Goal: Information Seeking & Learning: Learn about a topic

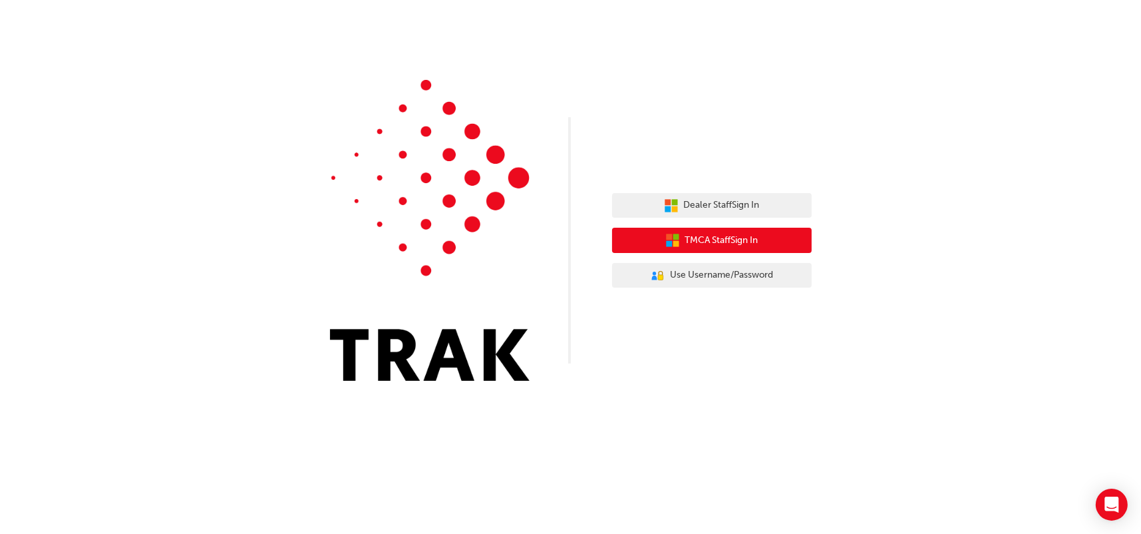
click at [739, 232] on button "TMCA Staff Sign In" at bounding box center [712, 240] width 200 height 25
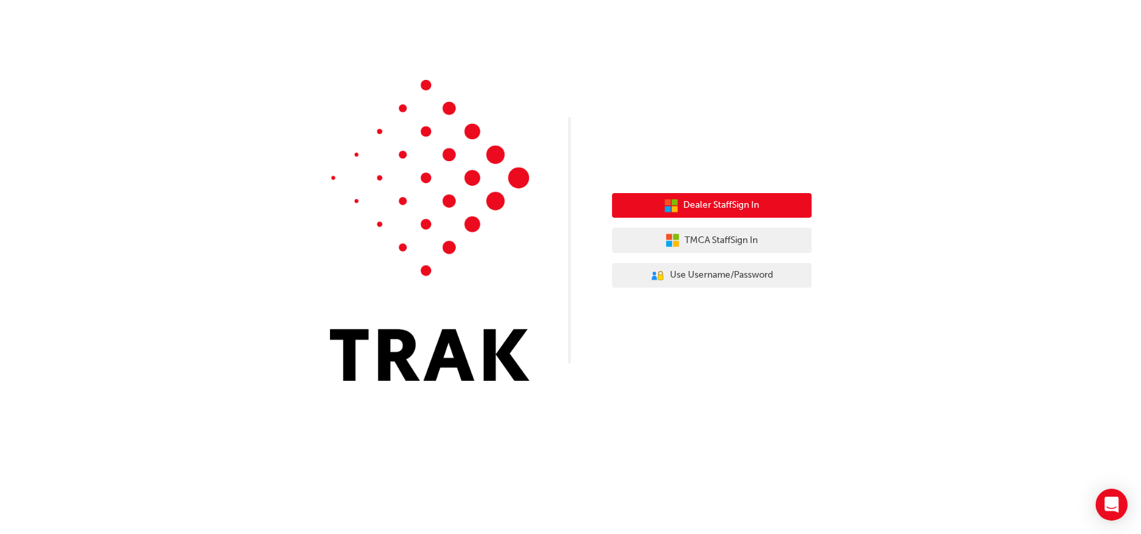
click at [732, 213] on button "Dealer Staff Sign In" at bounding box center [712, 205] width 200 height 25
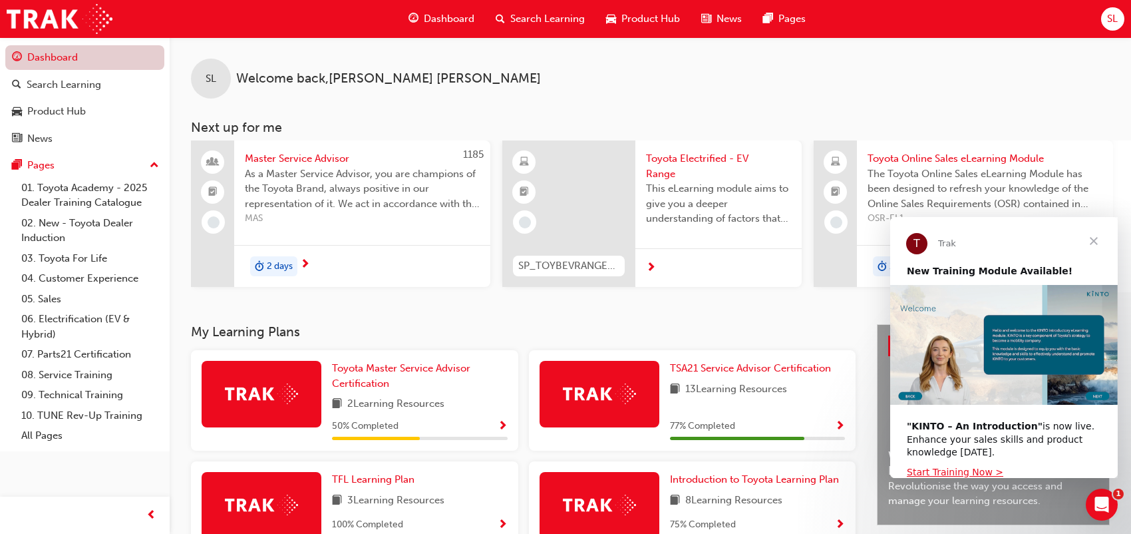
click at [57, 65] on link "Dashboard" at bounding box center [84, 57] width 159 height 25
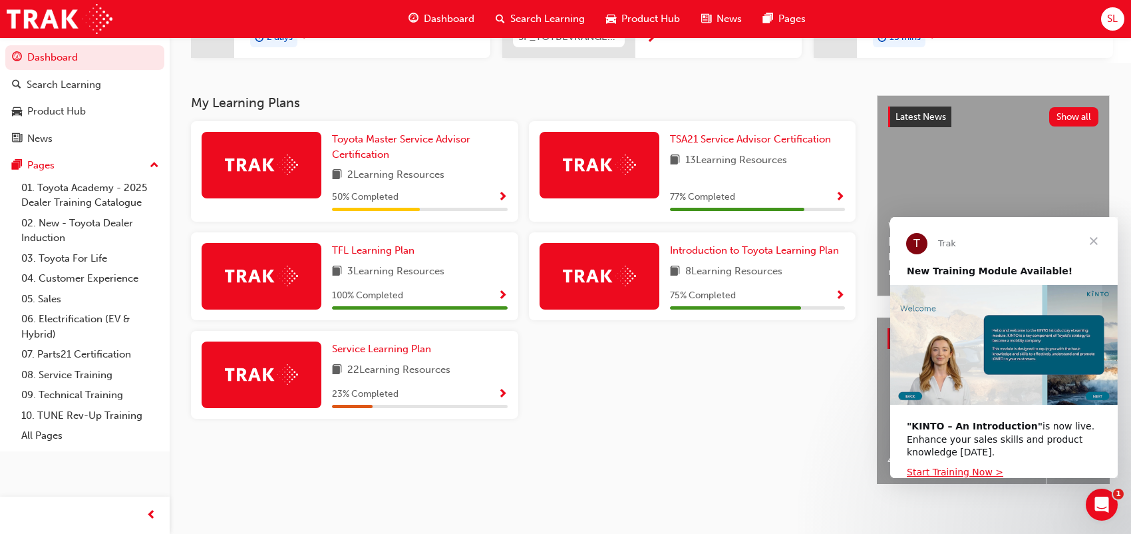
scroll to position [245, 0]
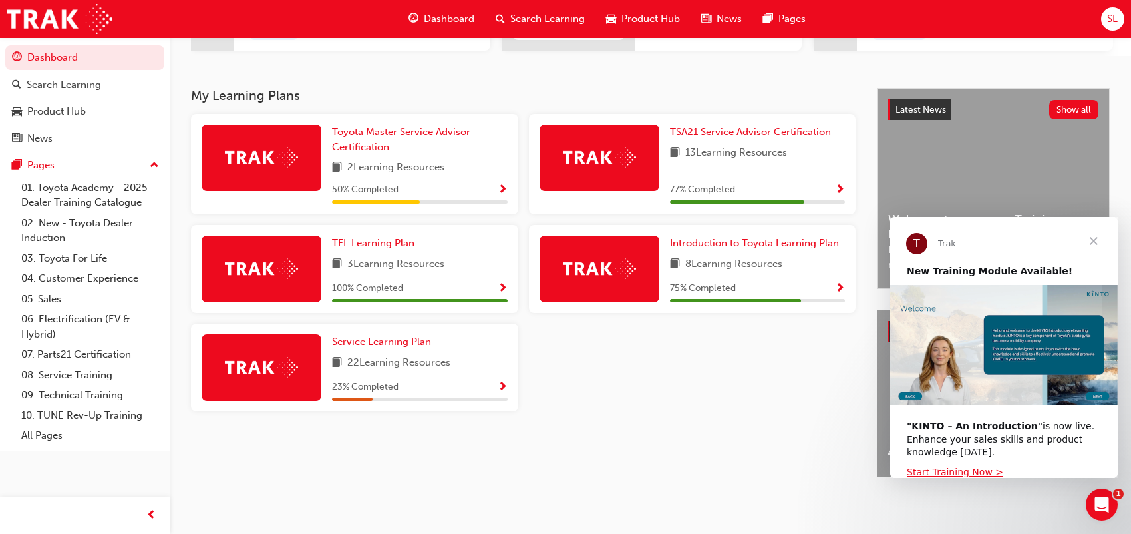
click at [1096, 234] on span "Close" at bounding box center [1094, 241] width 48 height 48
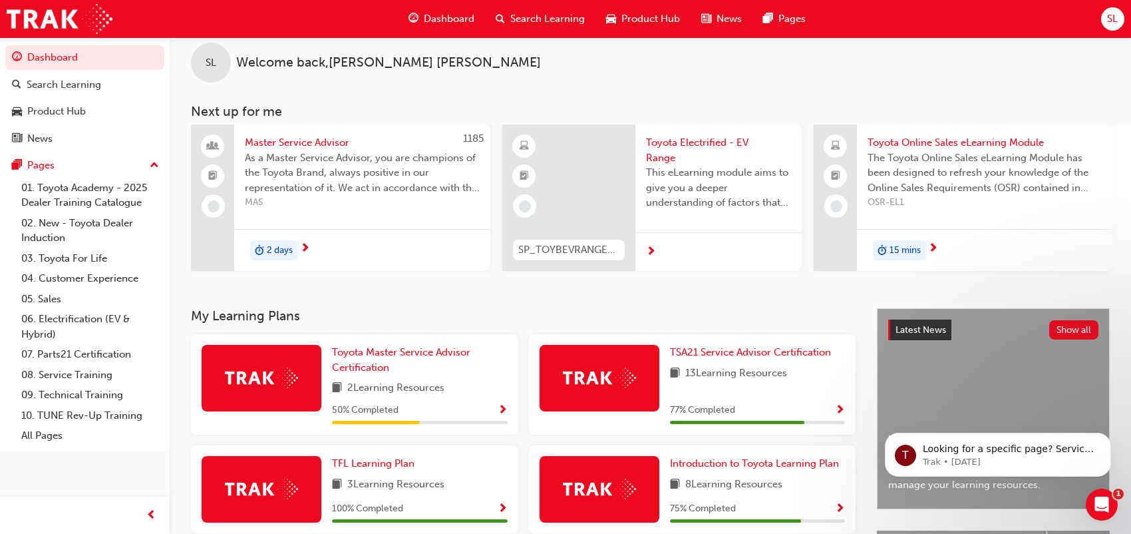
scroll to position [0, 0]
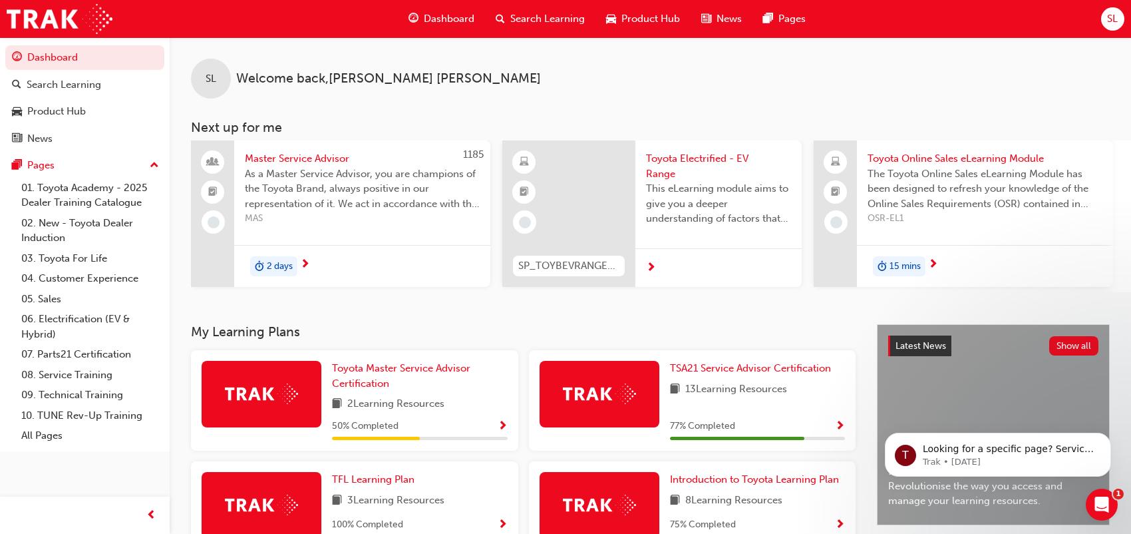
click at [438, 25] on span "Dashboard" at bounding box center [449, 18] width 51 height 15
click at [439, 19] on span "Dashboard" at bounding box center [449, 18] width 51 height 15
click at [667, 18] on span "Product Hub" at bounding box center [650, 18] width 59 height 15
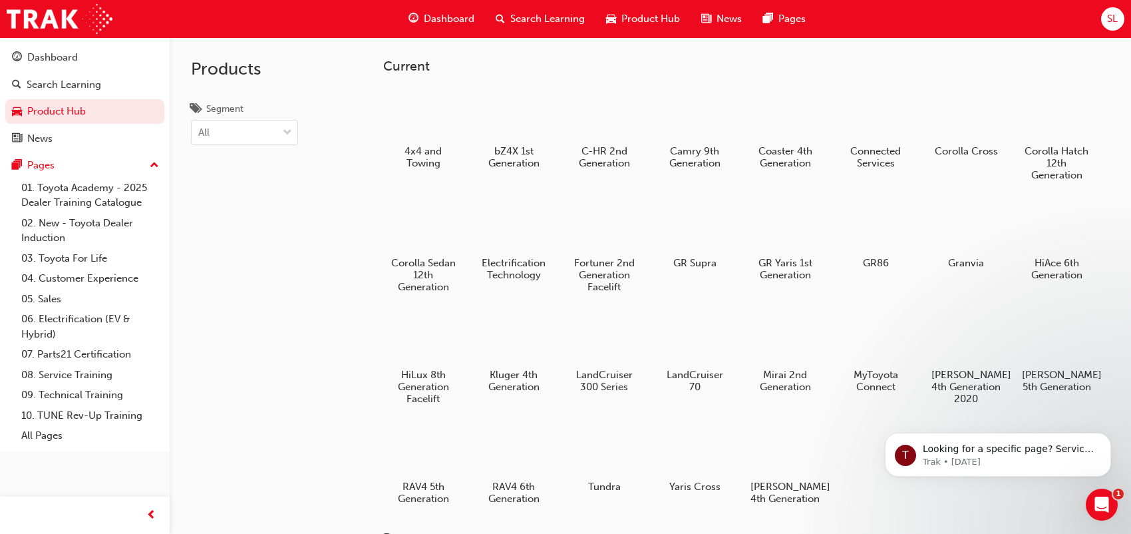
click at [449, 13] on span "Dashboard" at bounding box center [449, 18] width 51 height 15
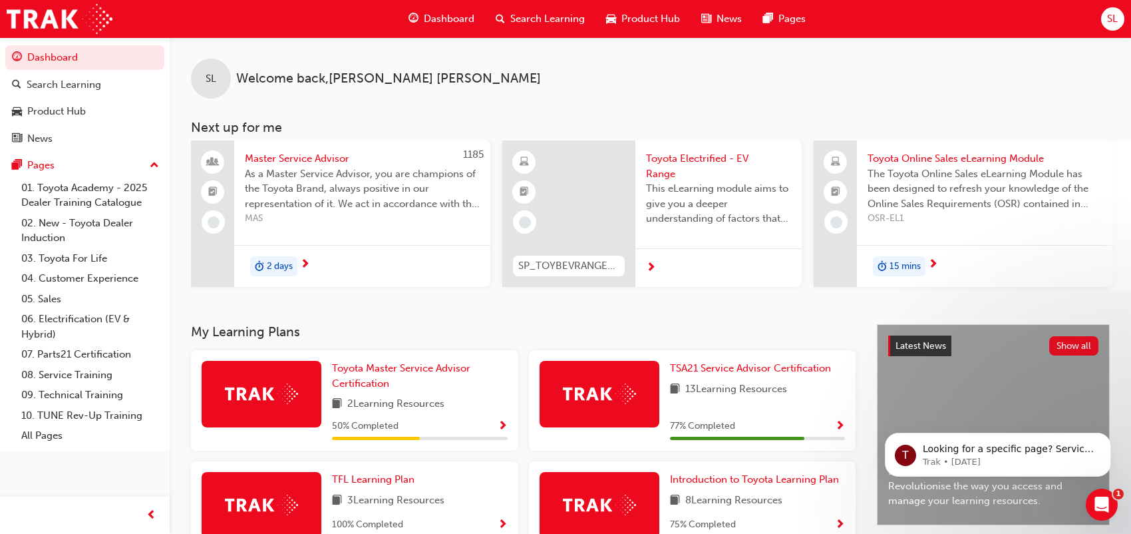
click at [516, 19] on span "Search Learning" at bounding box center [547, 18] width 75 height 15
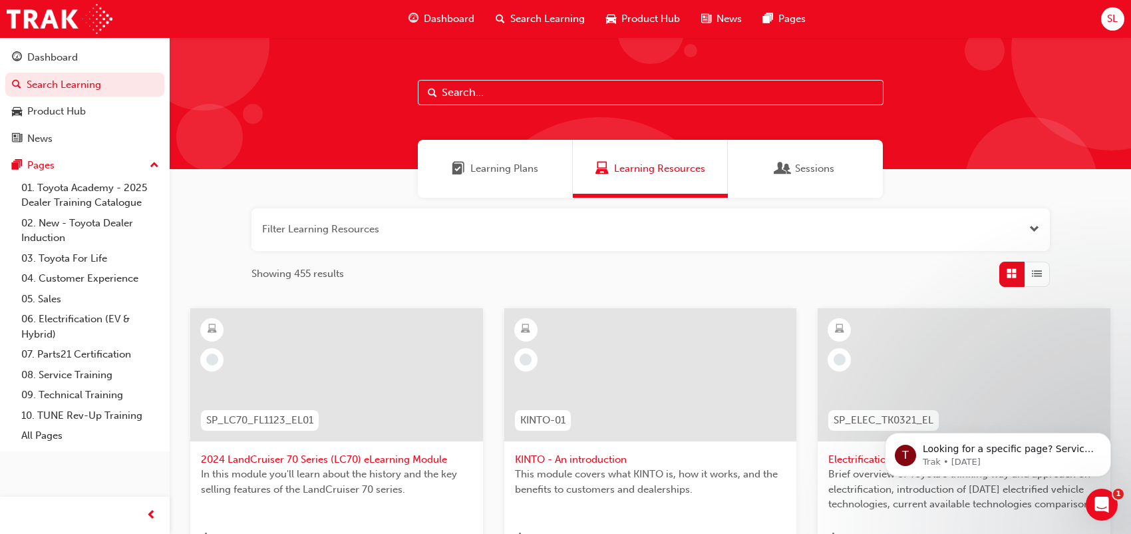
click at [572, 96] on input "text" at bounding box center [651, 92] width 466 height 25
paste input "ACL_ELEARNING"
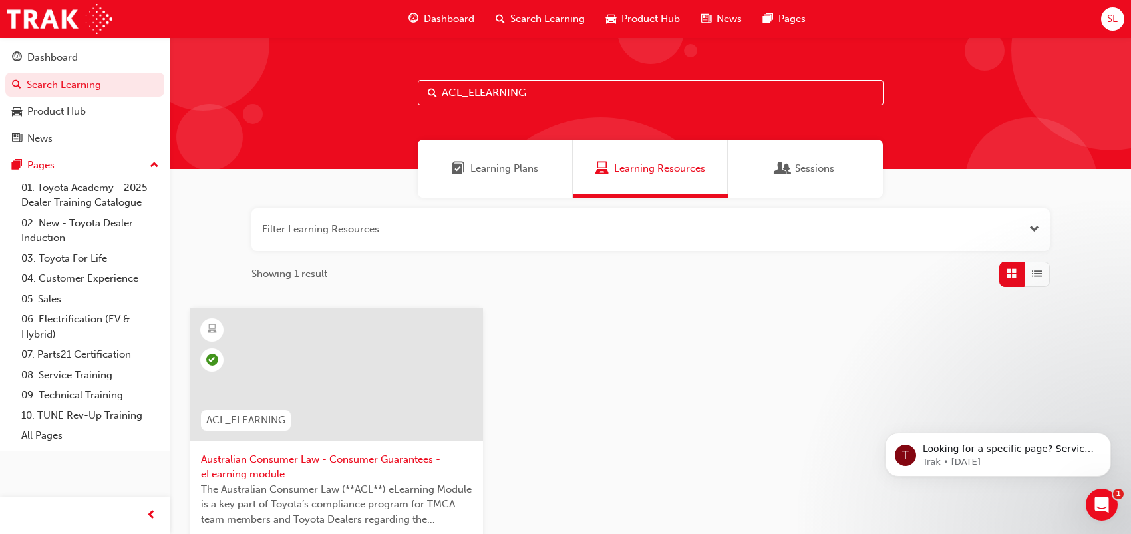
drag, startPoint x: 554, startPoint y: 91, endPoint x: 406, endPoint y: 91, distance: 148.4
click at [406, 91] on div "ACL_ELEARNING" at bounding box center [650, 103] width 961 height 132
paste input "SERVICE"
type input "ACLSERVICE"
drag, startPoint x: 542, startPoint y: 86, endPoint x: 308, endPoint y: 112, distance: 235.1
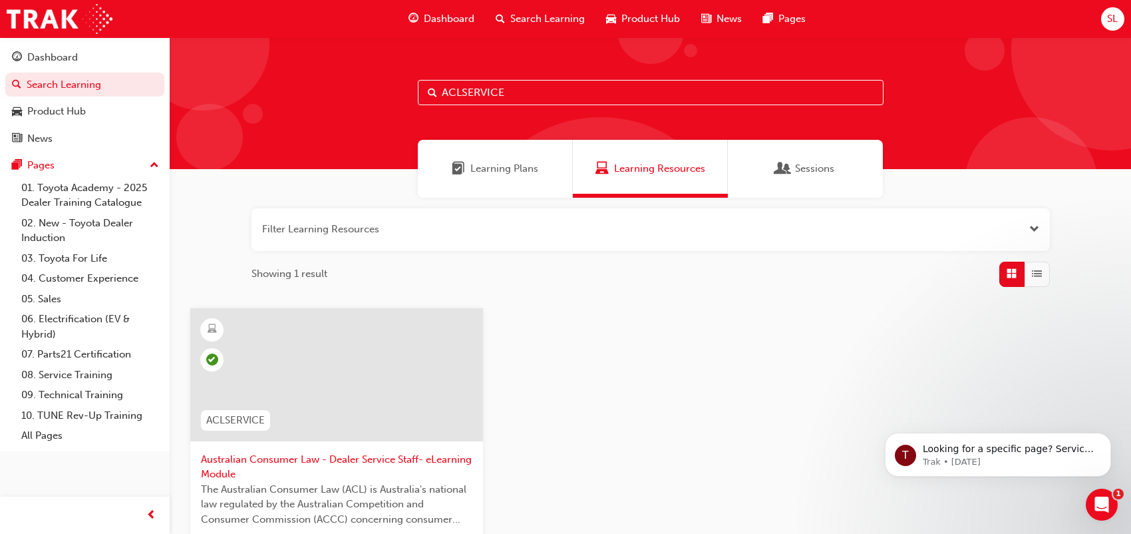
click at [324, 112] on div "ACLSERVICE" at bounding box center [650, 103] width 961 height 132
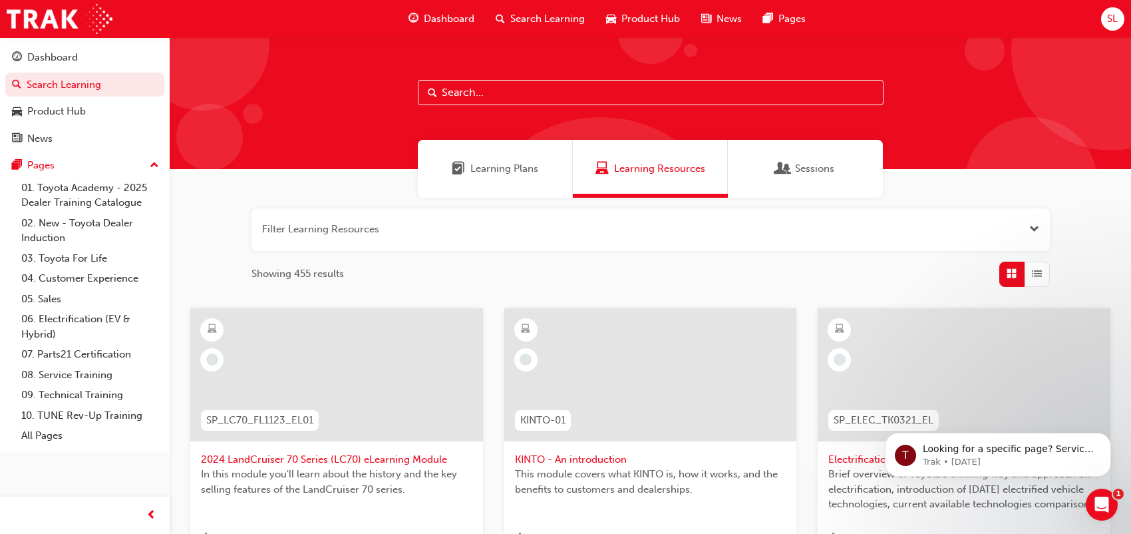
paste input "ACL_ELEARNING"
type input "ACL_ELEARNING"
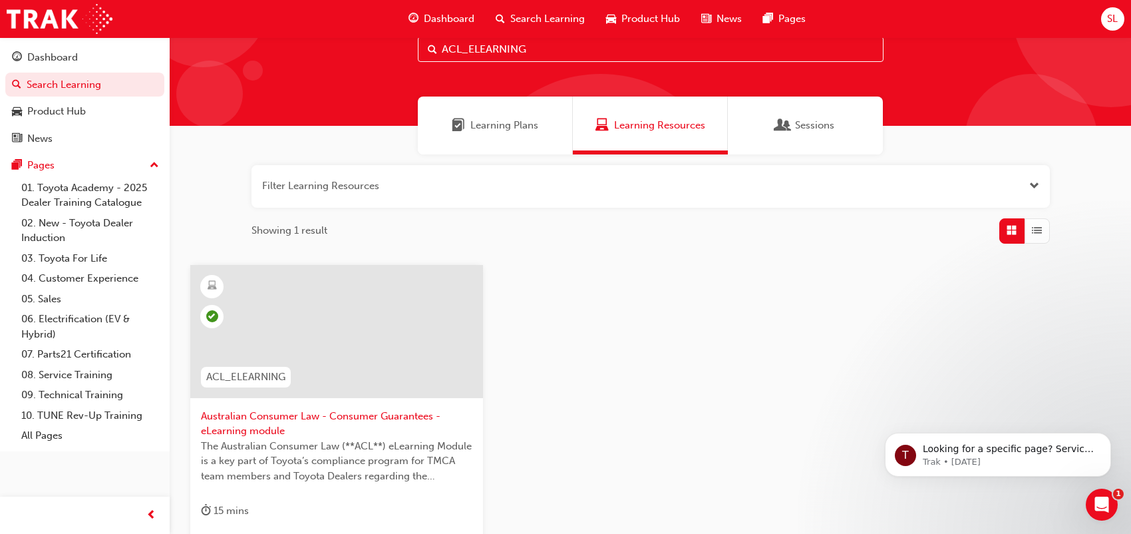
scroll to position [67, 0]
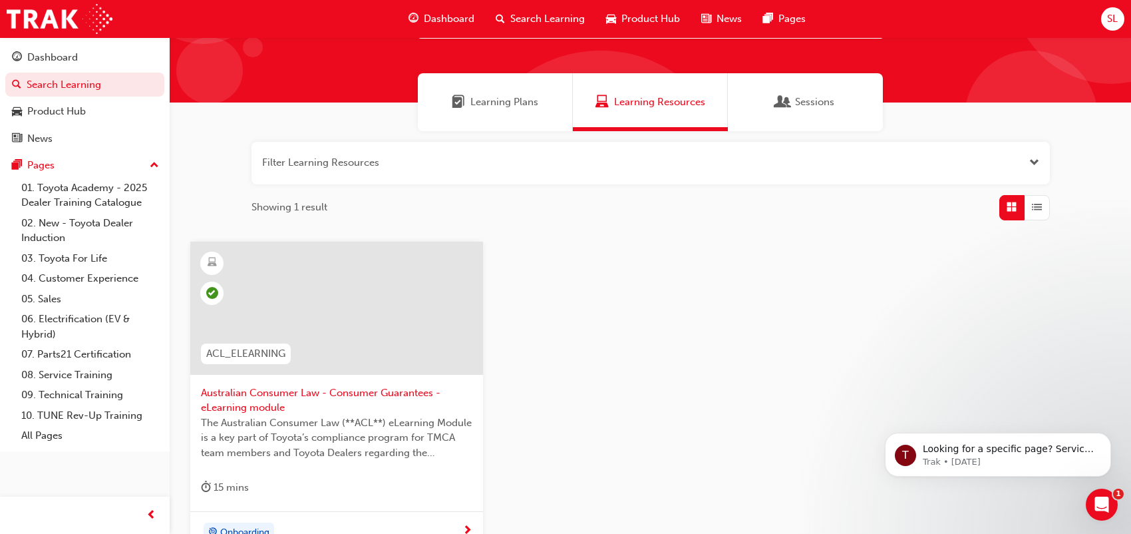
click at [363, 327] on div at bounding box center [336, 308] width 293 height 133
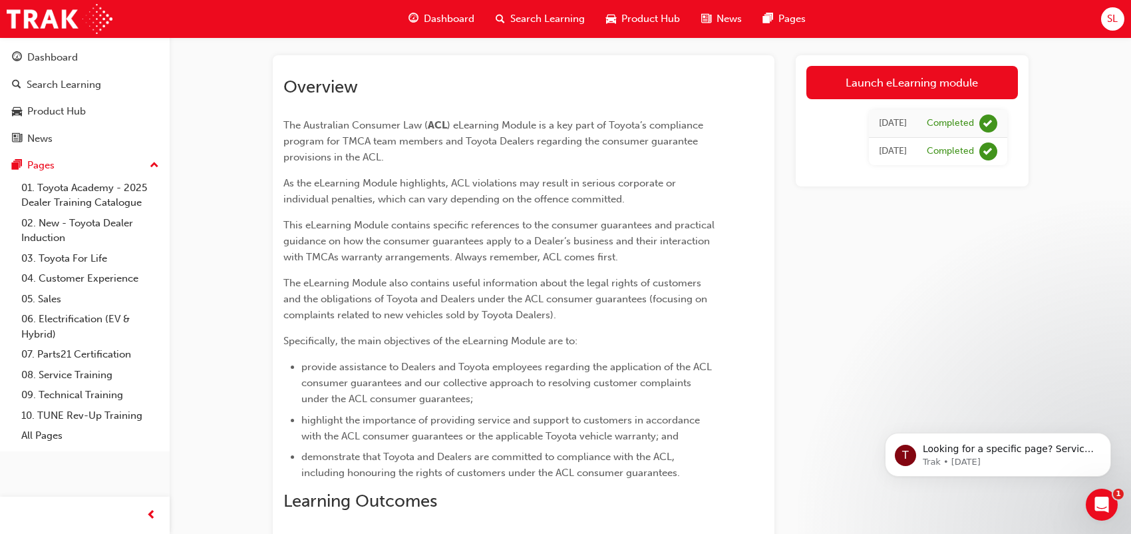
scroll to position [71, 0]
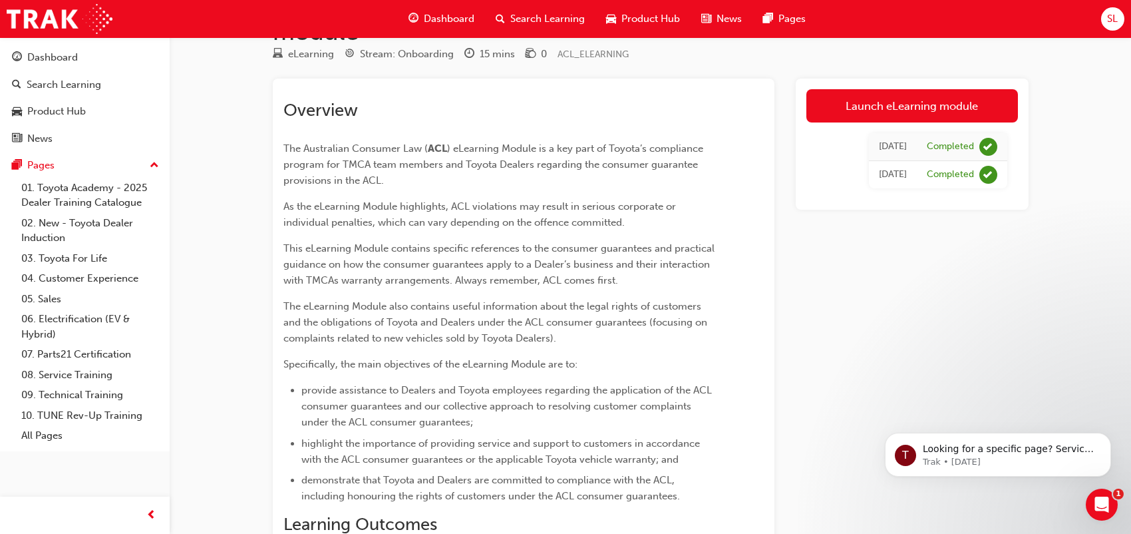
click at [1124, 25] on div "Dashboard Search Learning Product Hub News Pages SL" at bounding box center [565, 19] width 1131 height 38
click at [1109, 17] on span "SL" at bounding box center [1112, 18] width 11 height 15
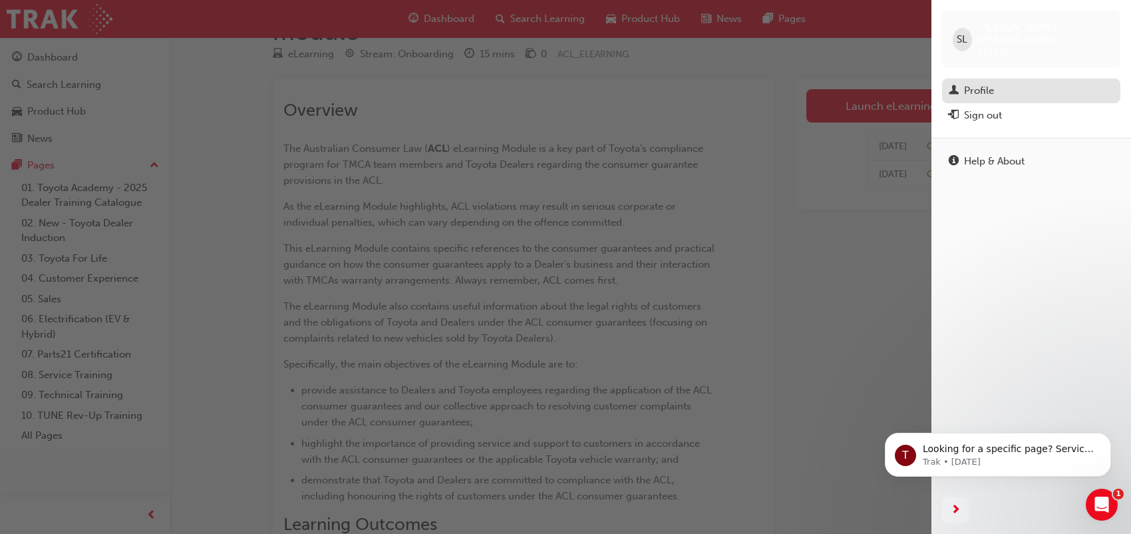
click at [991, 83] on div "Profile" at bounding box center [979, 90] width 30 height 15
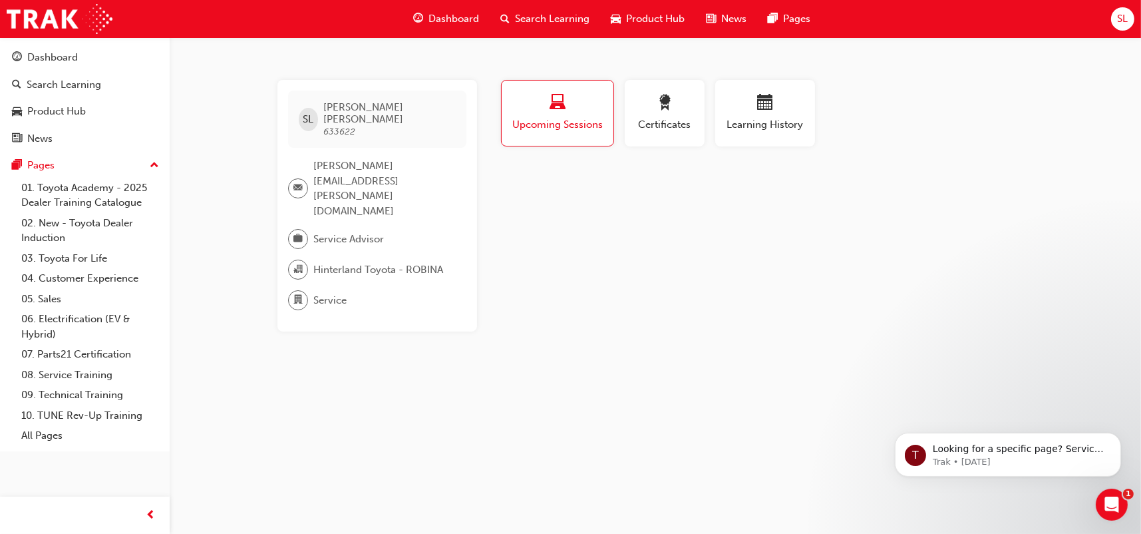
click at [1118, 24] on span "SL" at bounding box center [1122, 18] width 11 height 15
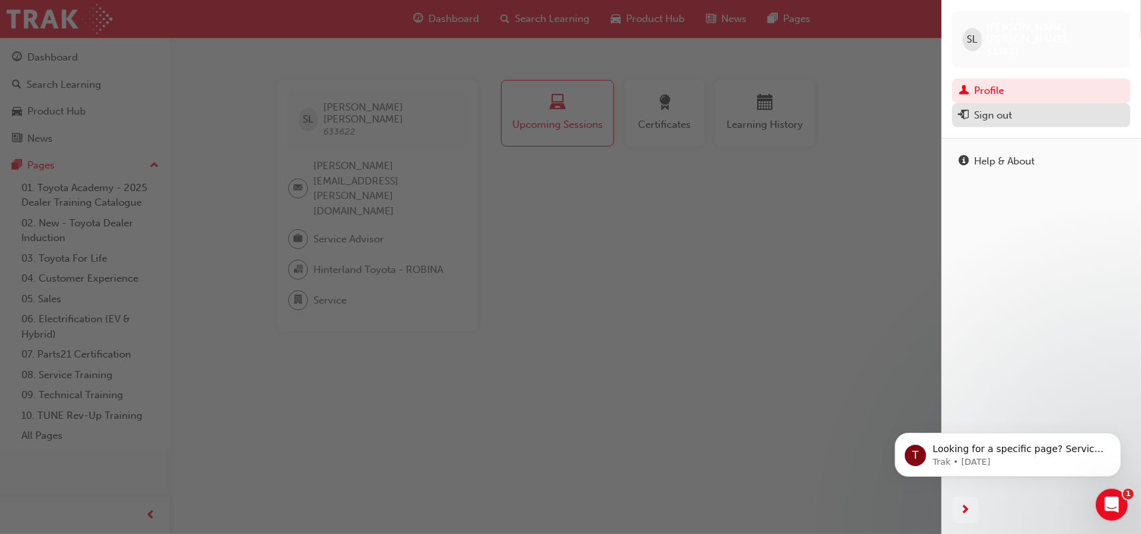
click at [1026, 108] on div "Sign out" at bounding box center [1041, 115] width 165 height 17
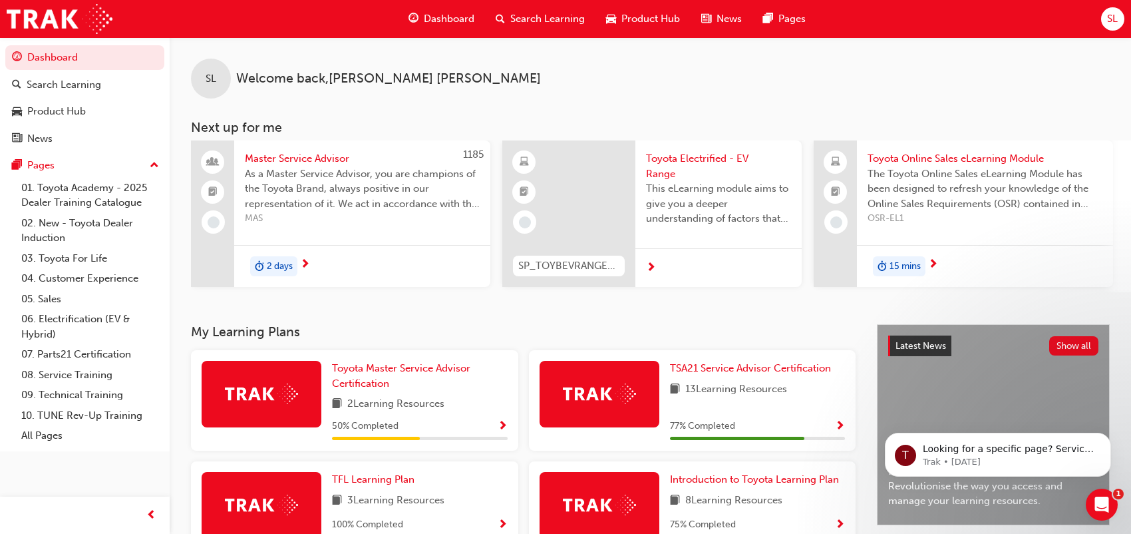
click at [1109, 11] on span "SL" at bounding box center [1112, 18] width 11 height 15
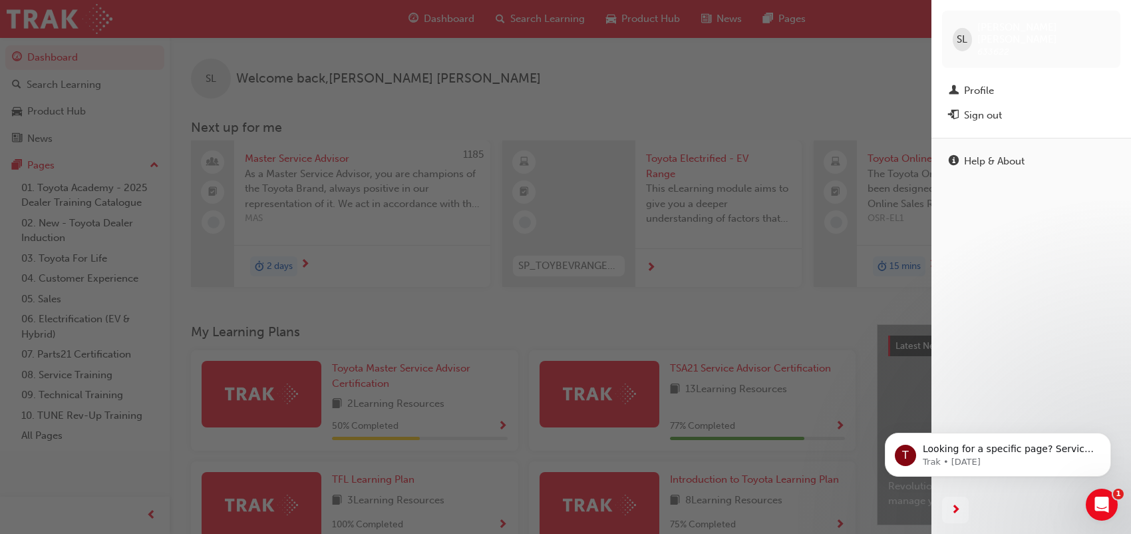
click at [994, 108] on div "Sign out" at bounding box center [983, 115] width 38 height 15
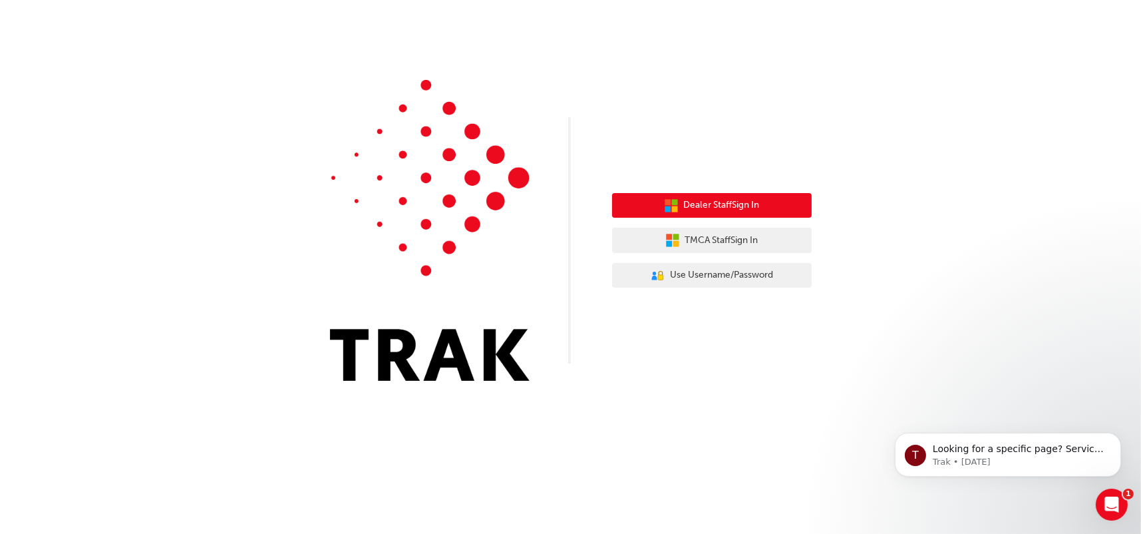
click at [699, 213] on button "Dealer Staff Sign In" at bounding box center [712, 205] width 200 height 25
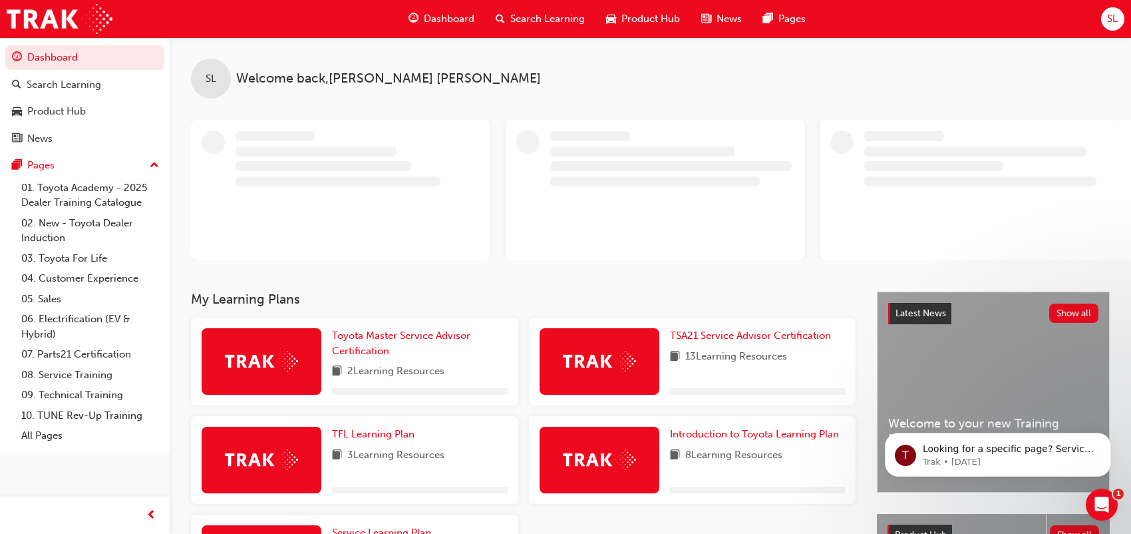
click at [1120, 29] on button "SL" at bounding box center [1112, 18] width 23 height 23
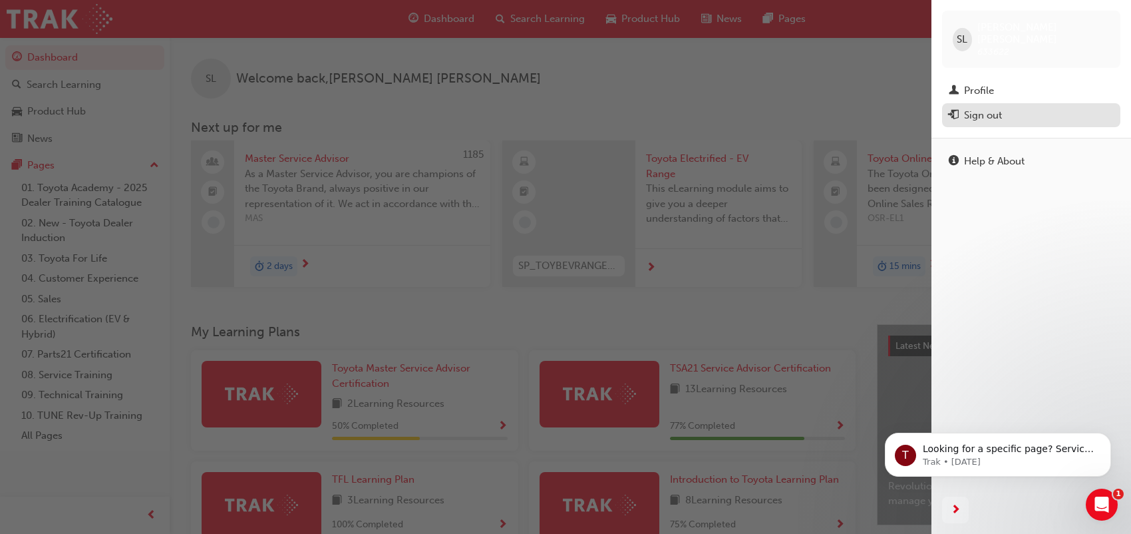
click at [989, 108] on div "Sign out" at bounding box center [983, 115] width 38 height 15
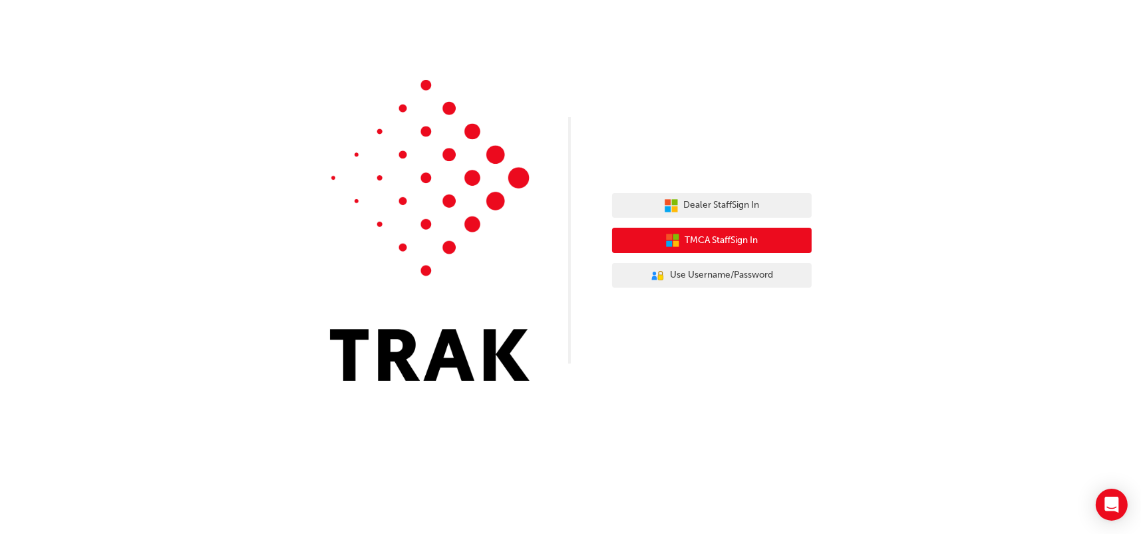
click at [687, 246] on span "TMCA Staff Sign In" at bounding box center [721, 240] width 73 height 15
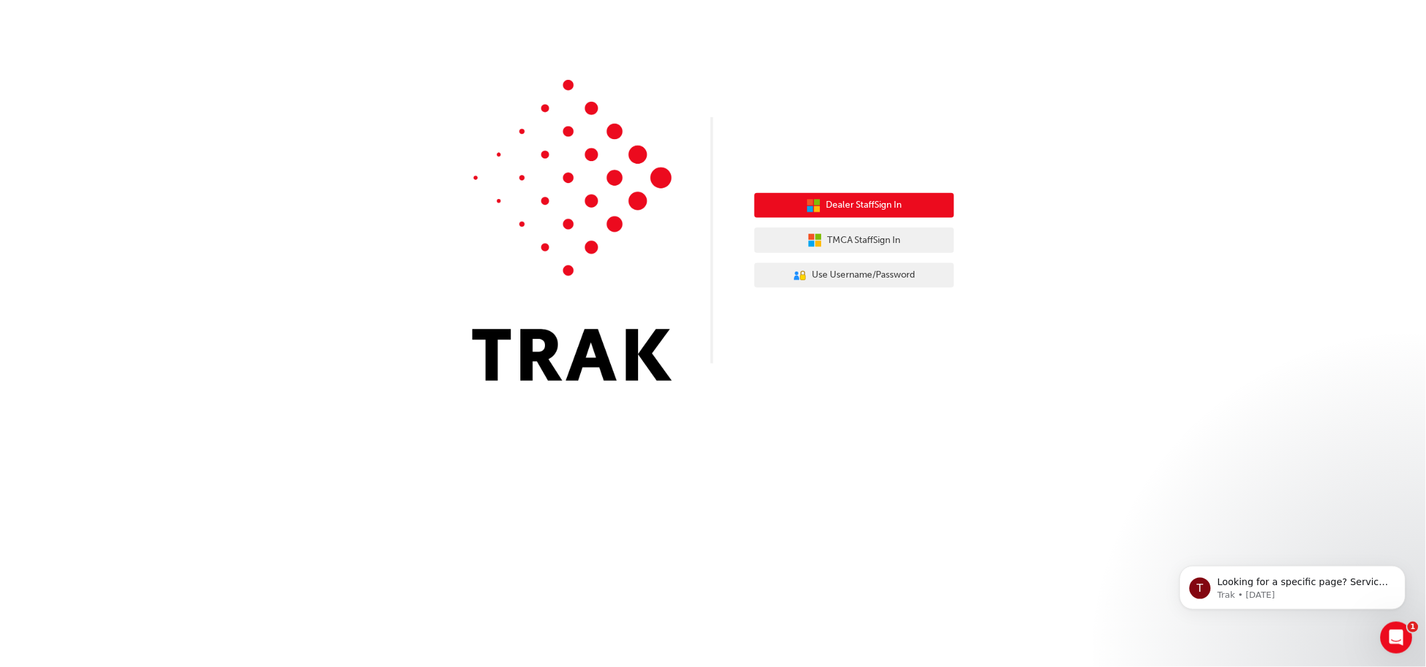
click at [854, 203] on span "Dealer Staff Sign In" at bounding box center [864, 205] width 76 height 15
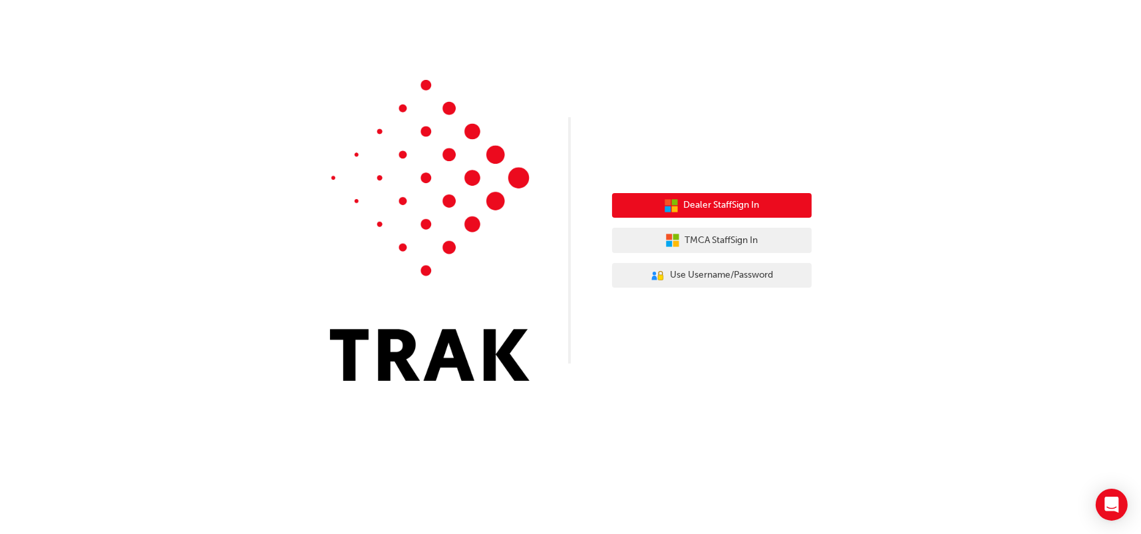
click at [691, 211] on span "Dealer Staff Sign In" at bounding box center [722, 205] width 76 height 15
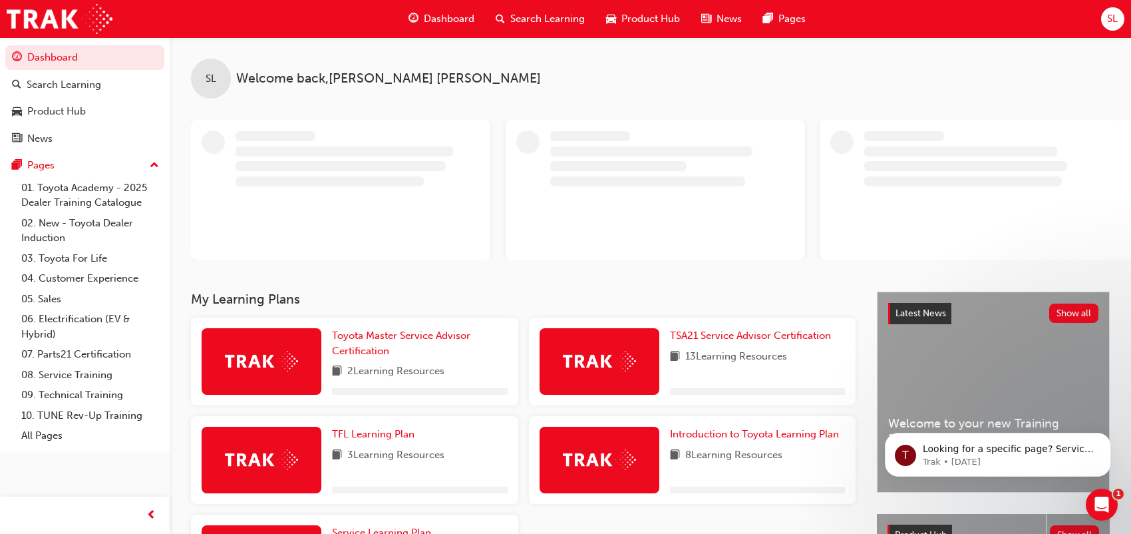
click at [1108, 24] on span "SL" at bounding box center [1112, 18] width 11 height 15
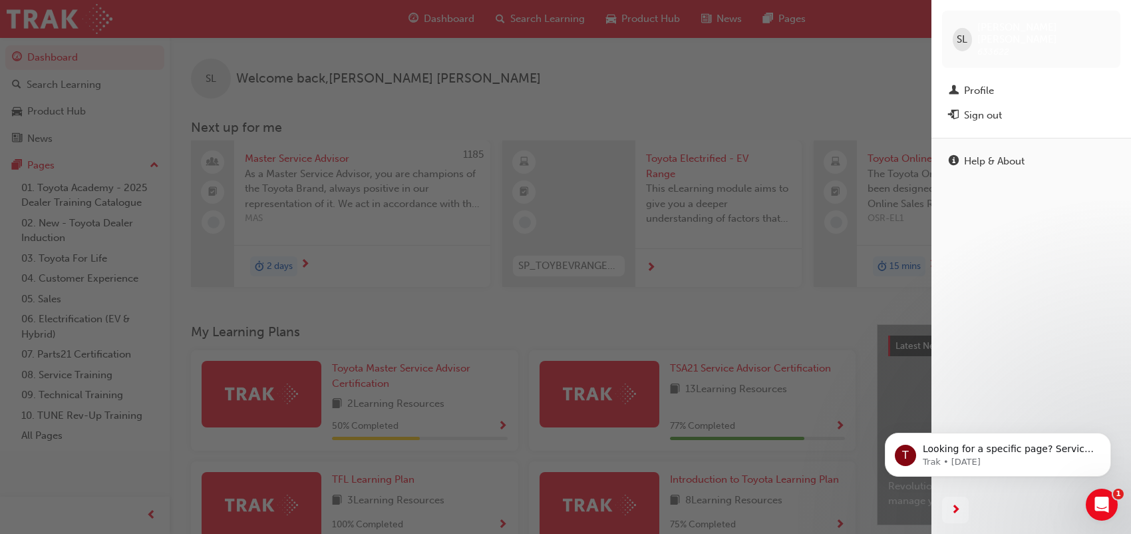
click at [976, 33] on div "SL Stacey Larmour 633622" at bounding box center [1031, 39] width 178 height 57
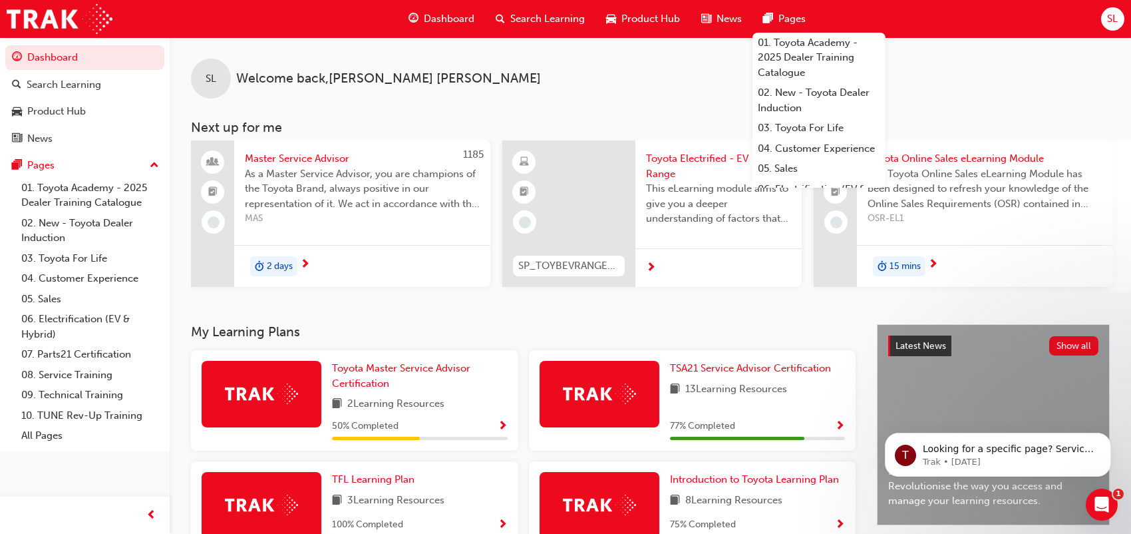
click at [541, 29] on div "Search Learning" at bounding box center [540, 18] width 110 height 27
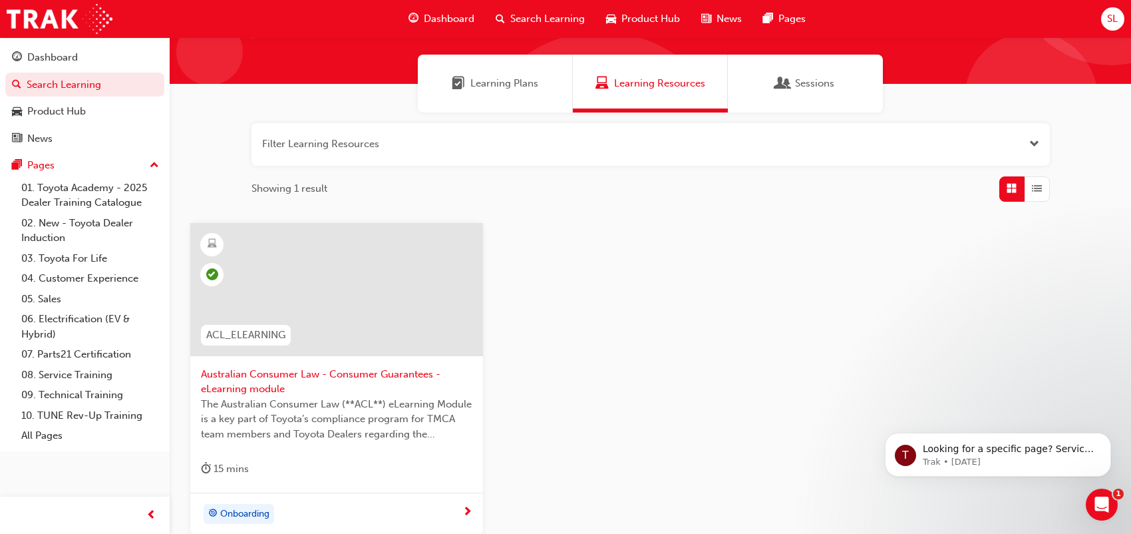
scroll to position [214, 0]
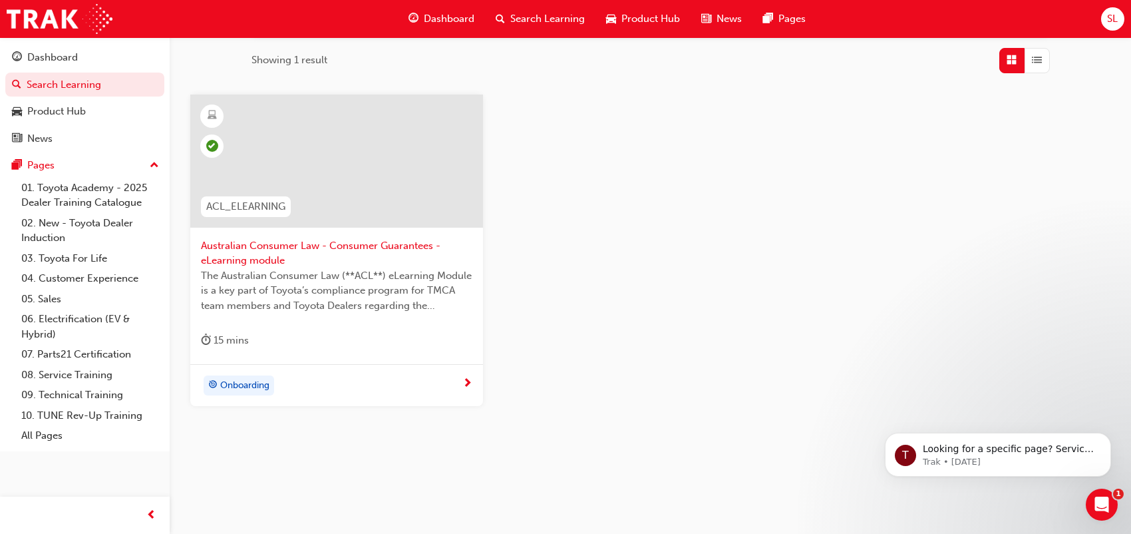
click at [469, 379] on span "next-icon" at bounding box center [467, 384] width 10 height 12
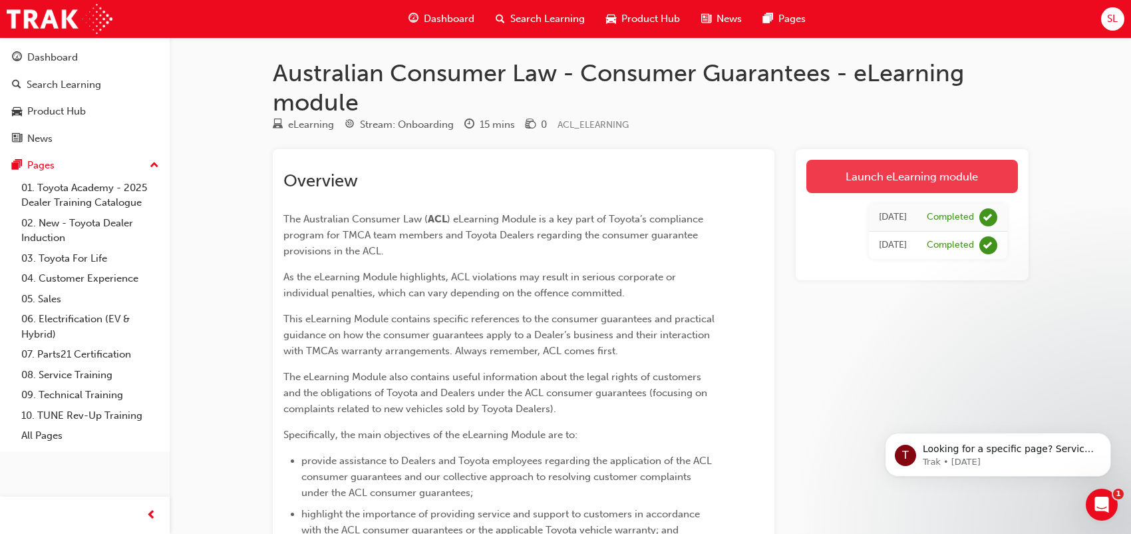
click at [932, 178] on link "Launch eLearning module" at bounding box center [912, 176] width 212 height 33
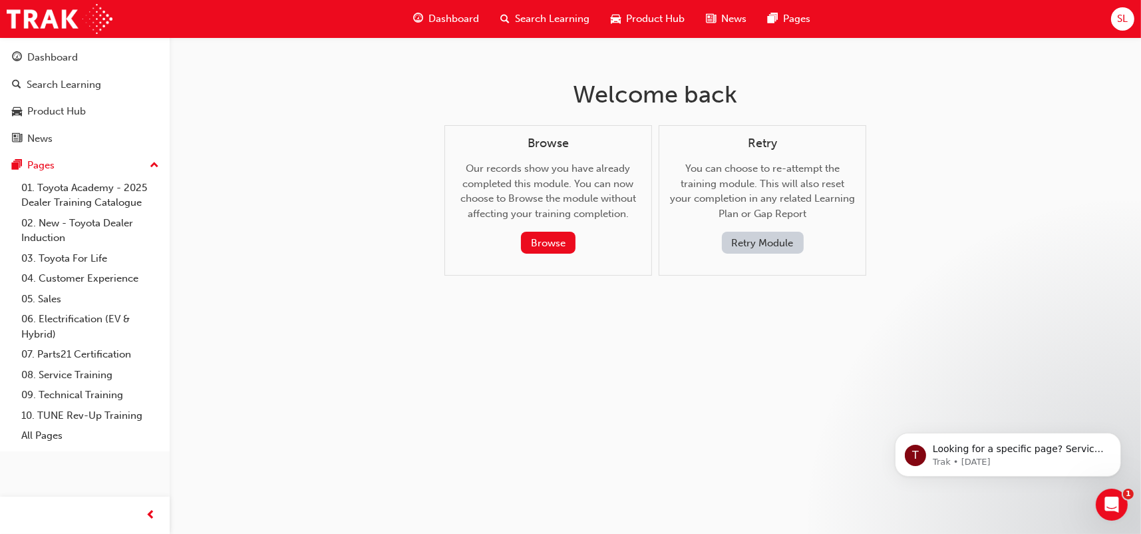
click at [792, 242] on button "Retry Module" at bounding box center [763, 243] width 82 height 22
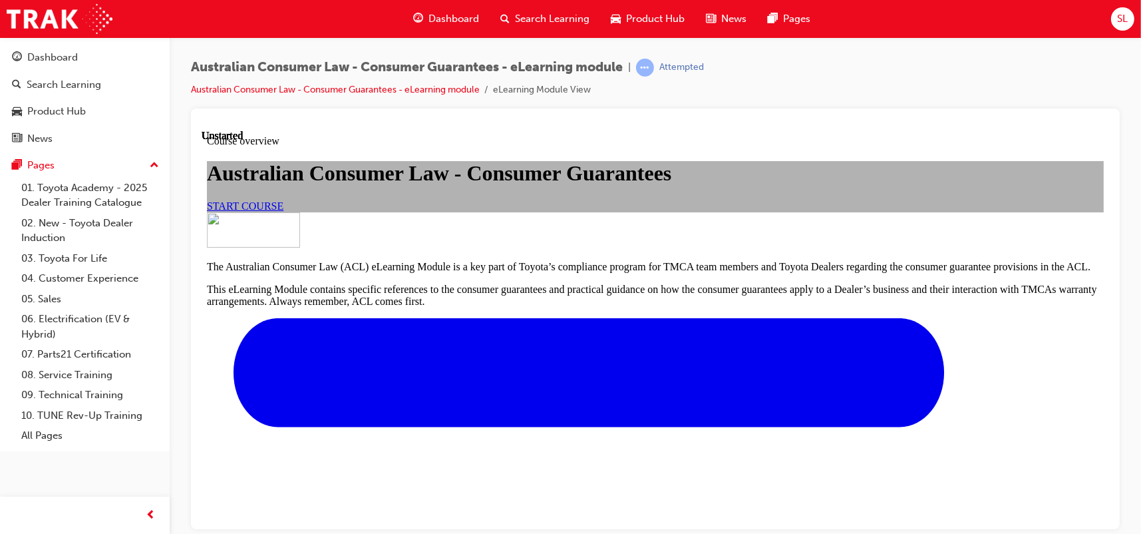
scroll to position [503, 0]
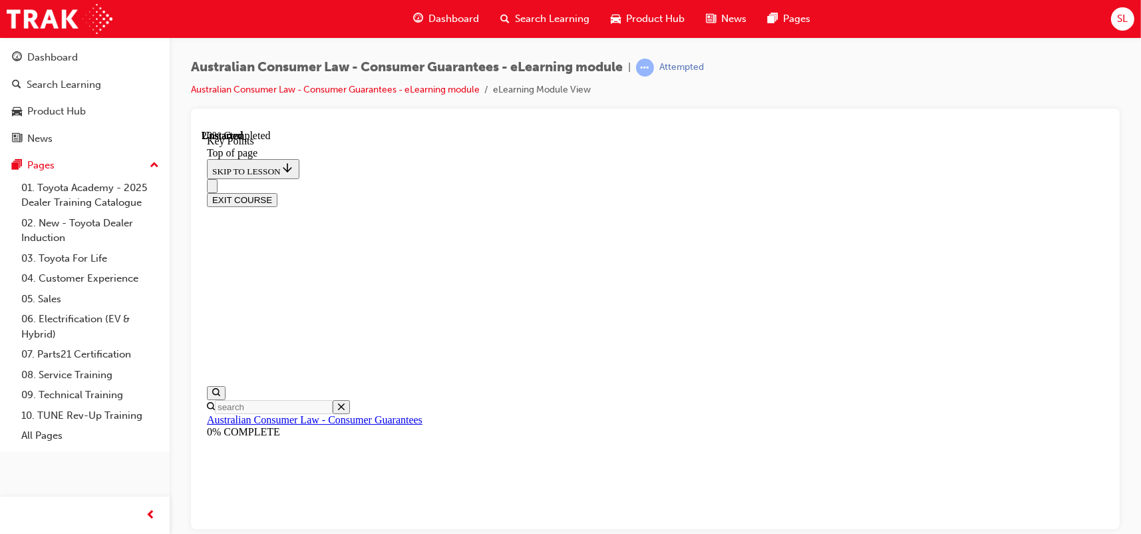
scroll to position [440, 0]
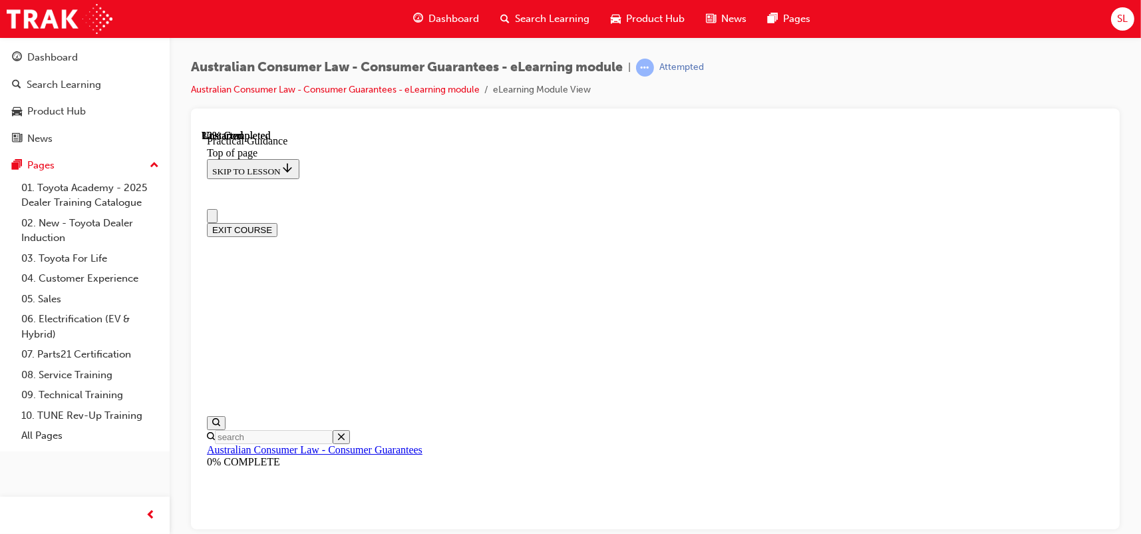
scroll to position [0, 0]
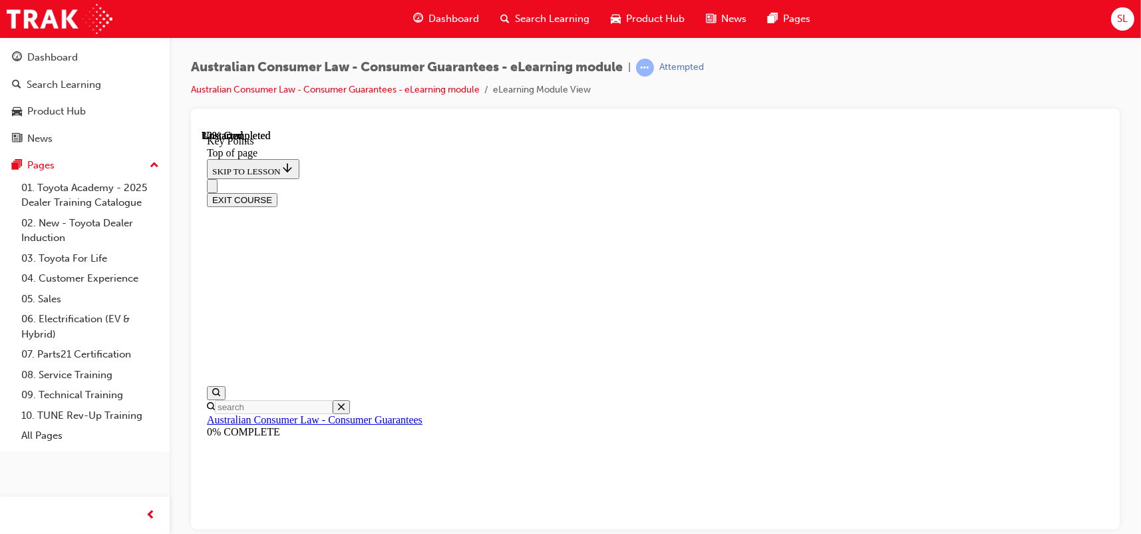
scroll to position [639, 0]
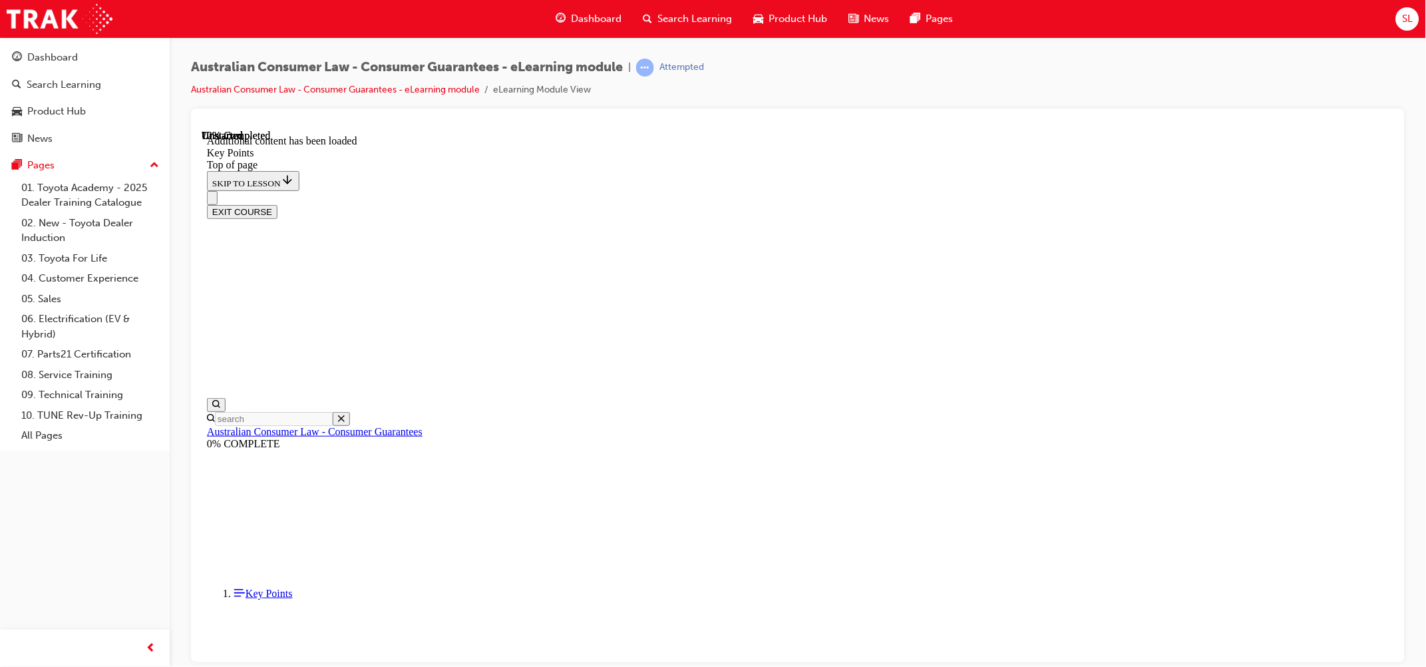
scroll to position [1596, 0]
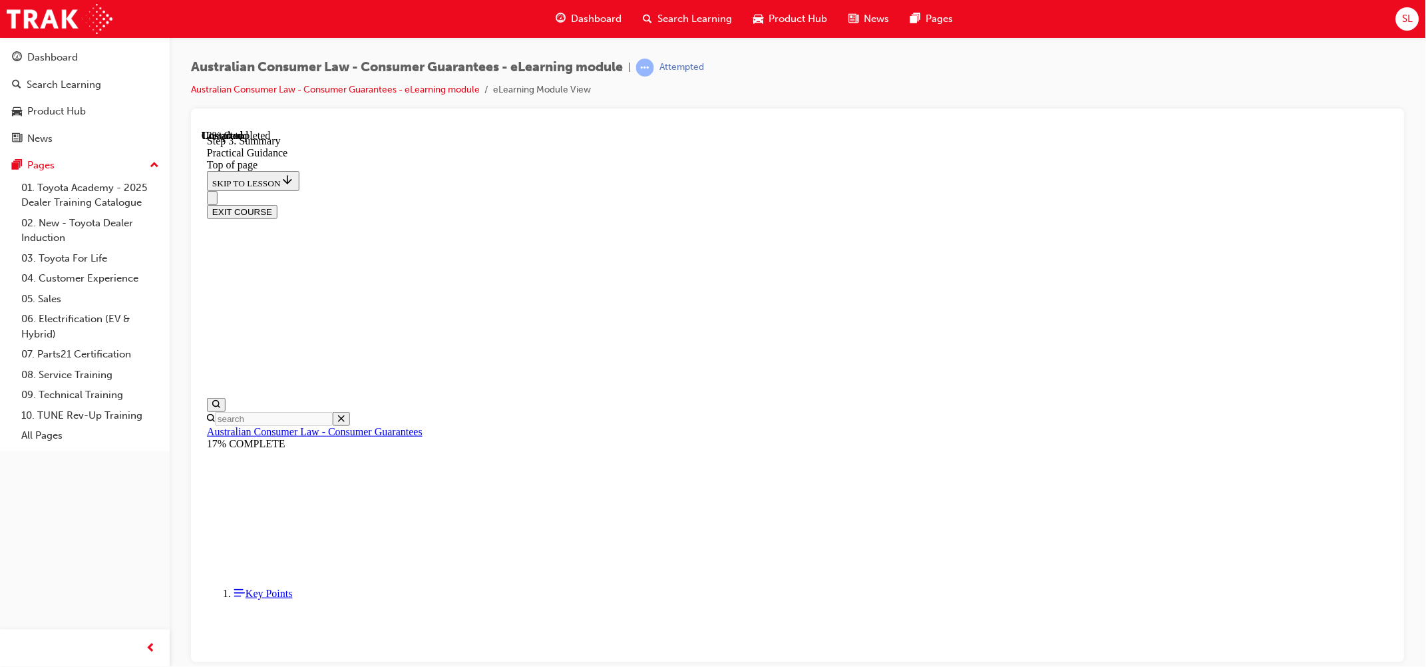
scroll to position [124, 0]
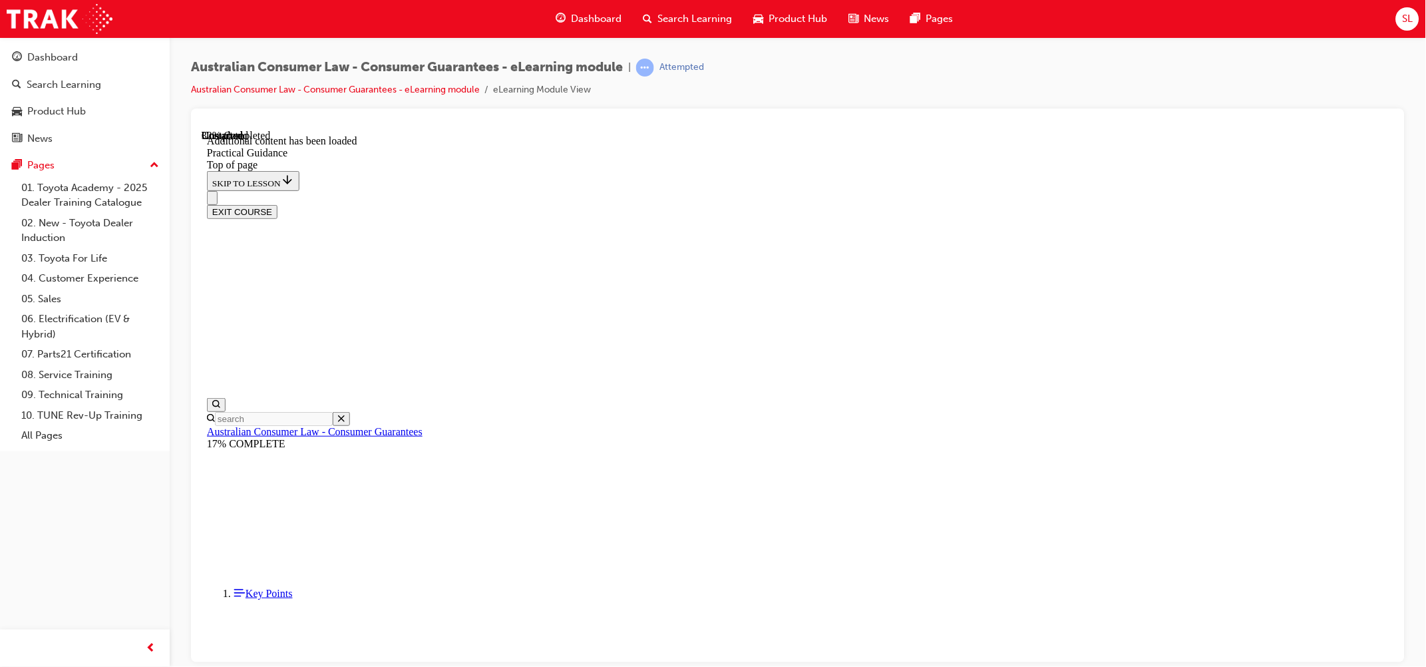
scroll to position [790, 0]
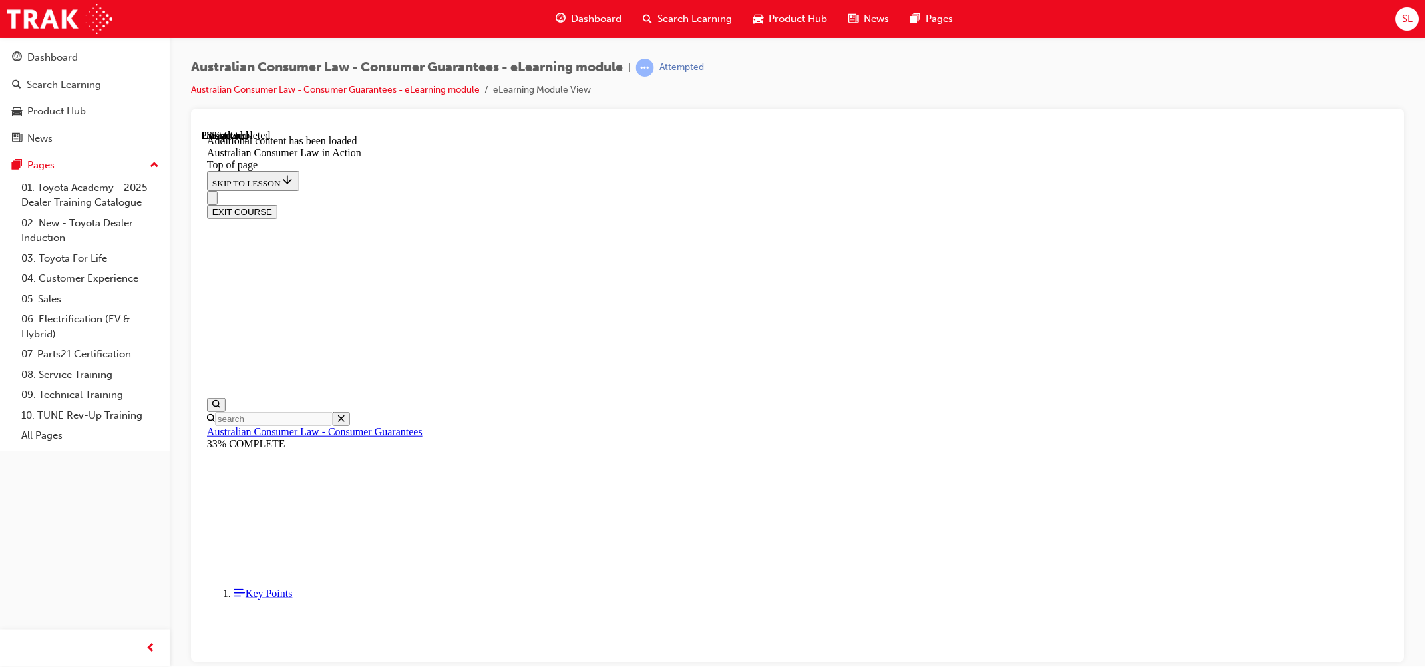
scroll to position [623, 0]
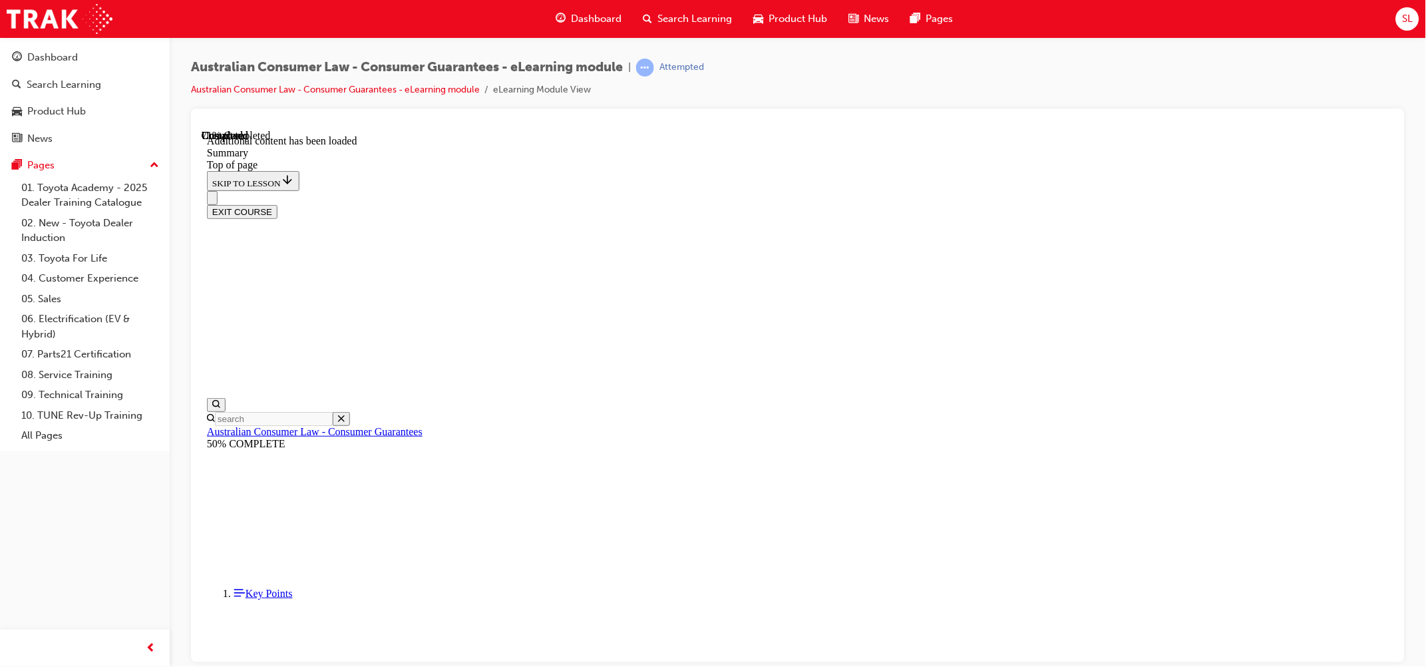
drag, startPoint x: 876, startPoint y: 455, endPoint x: 836, endPoint y: 466, distance: 42.1
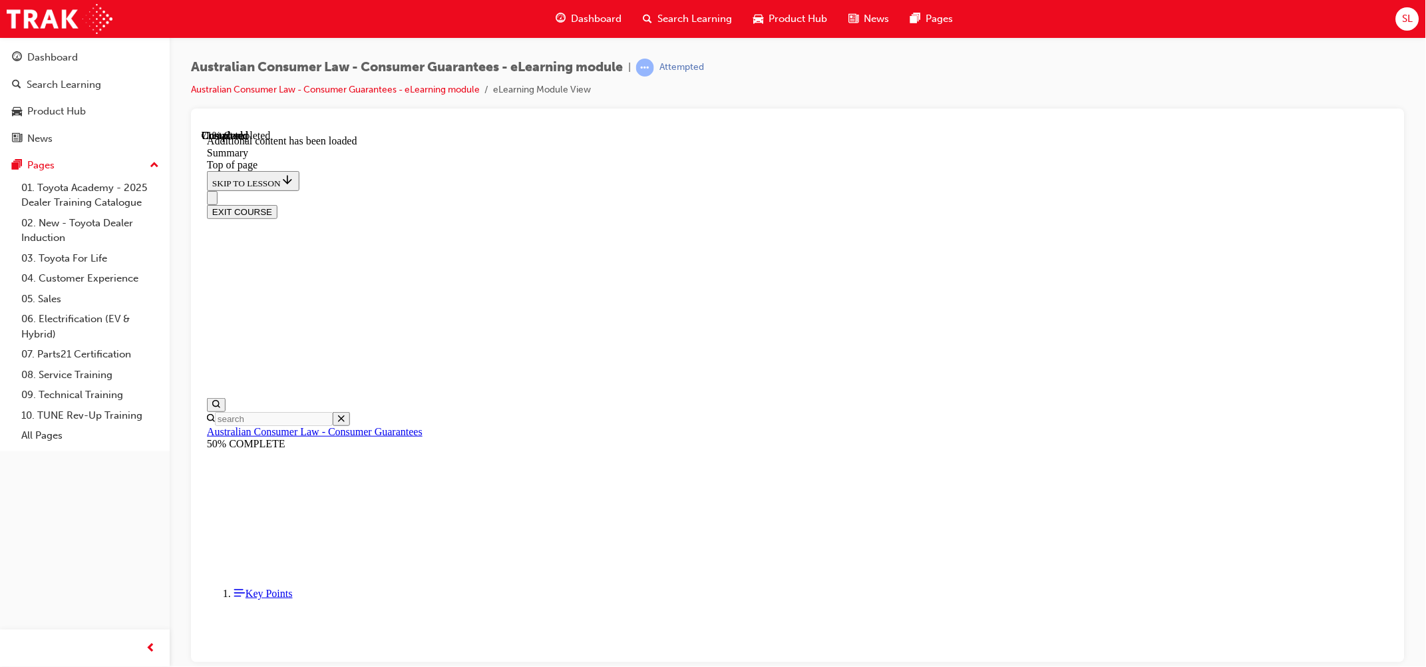
drag, startPoint x: 896, startPoint y: 482, endPoint x: 884, endPoint y: 484, distance: 11.5
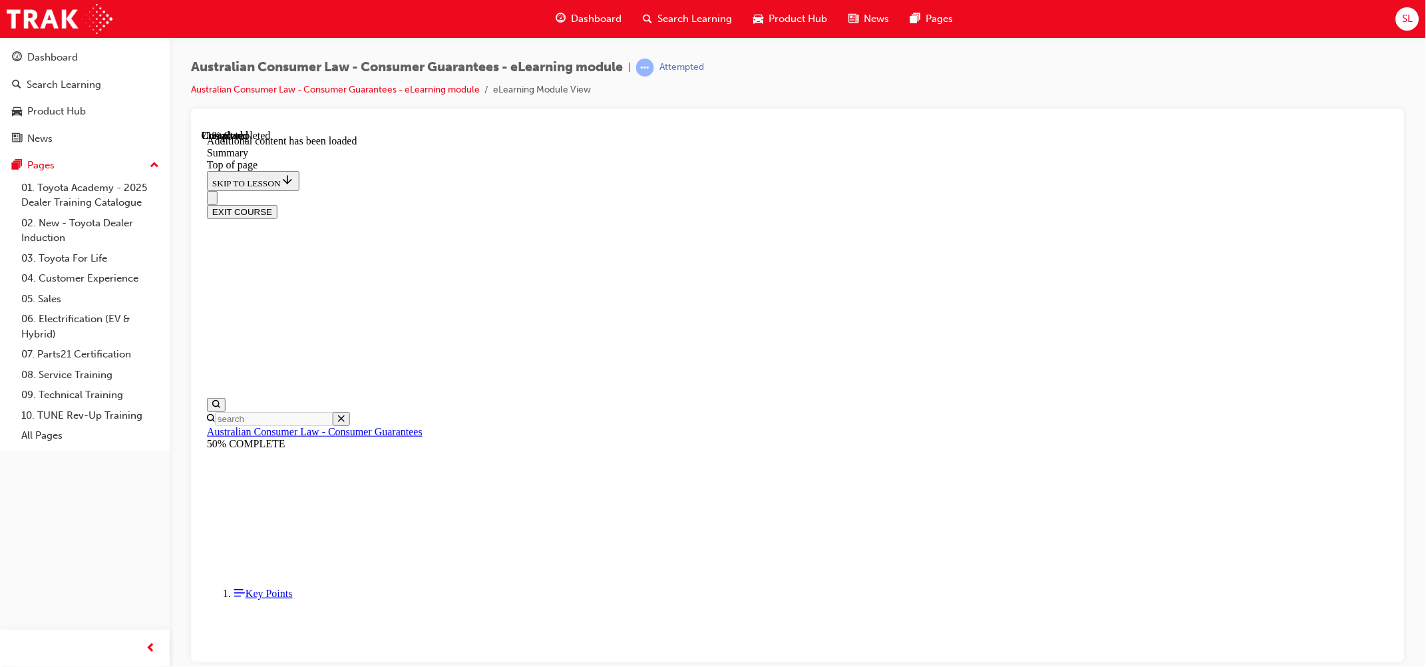
drag, startPoint x: 1084, startPoint y: 431, endPoint x: 1091, endPoint y: 433, distance: 7.6
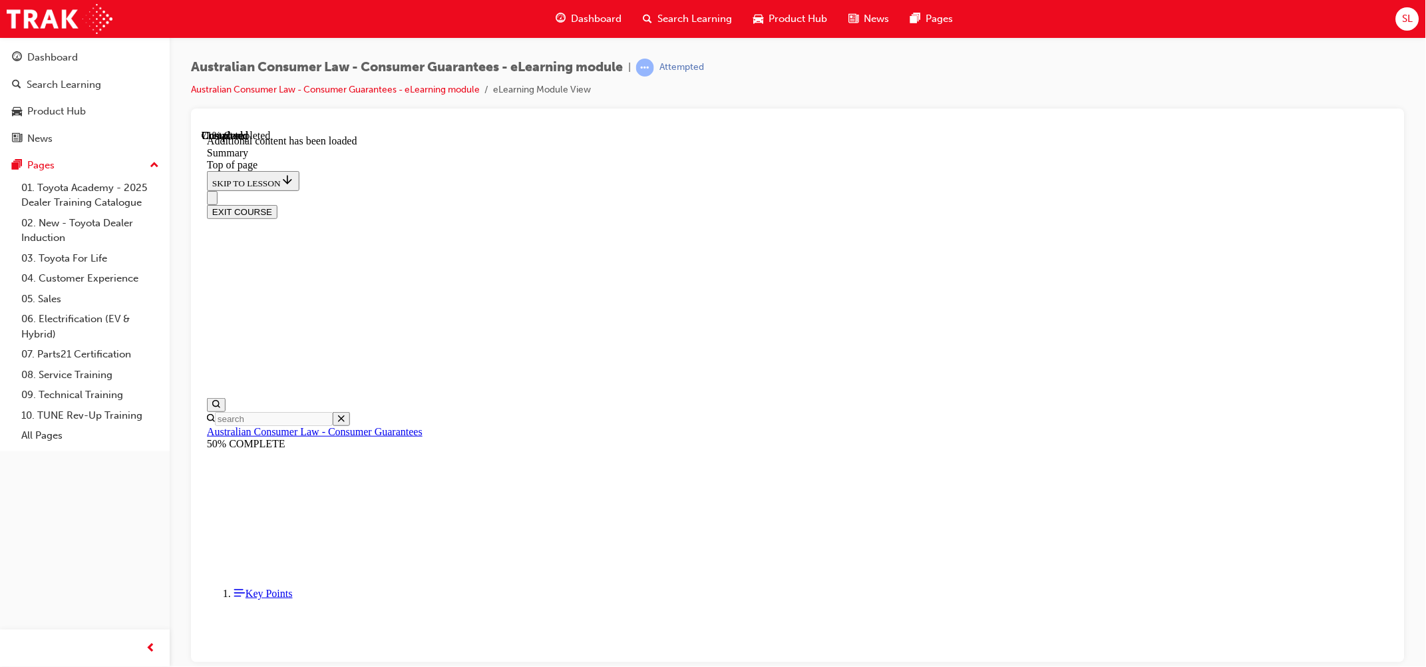
scroll to position [1011, 0]
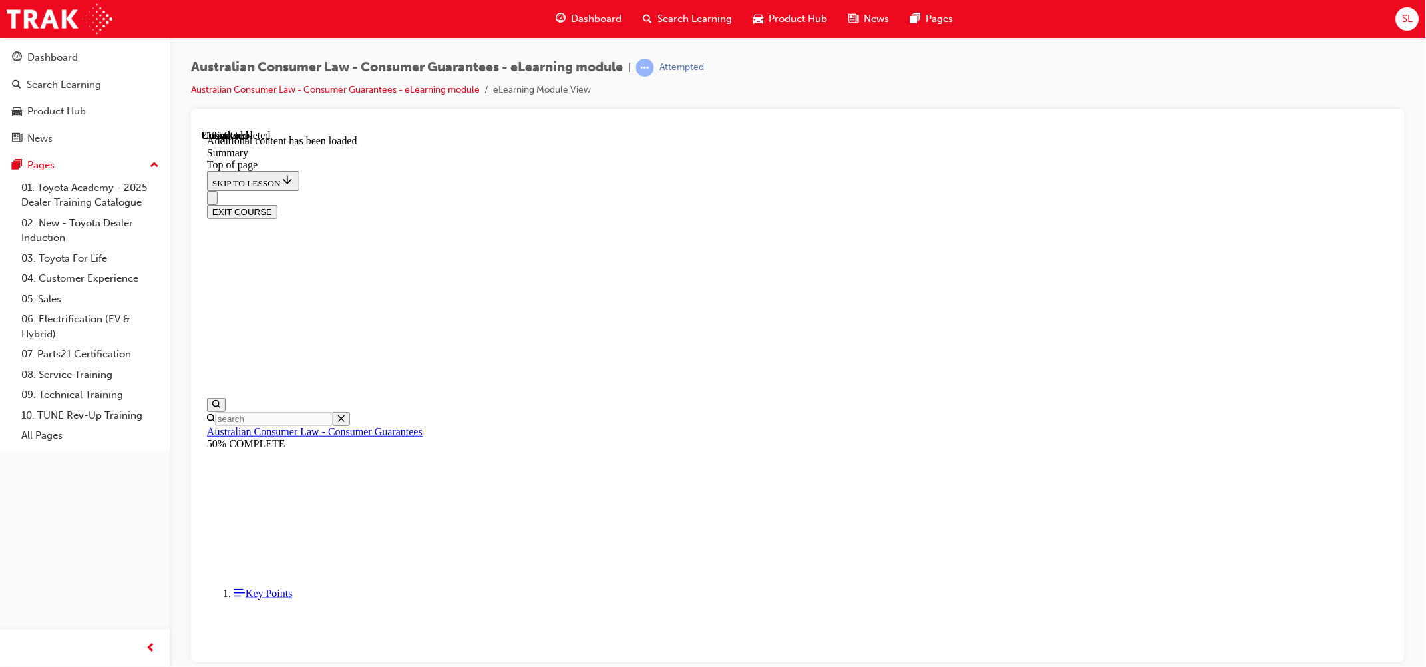
scroll to position [1178, 0]
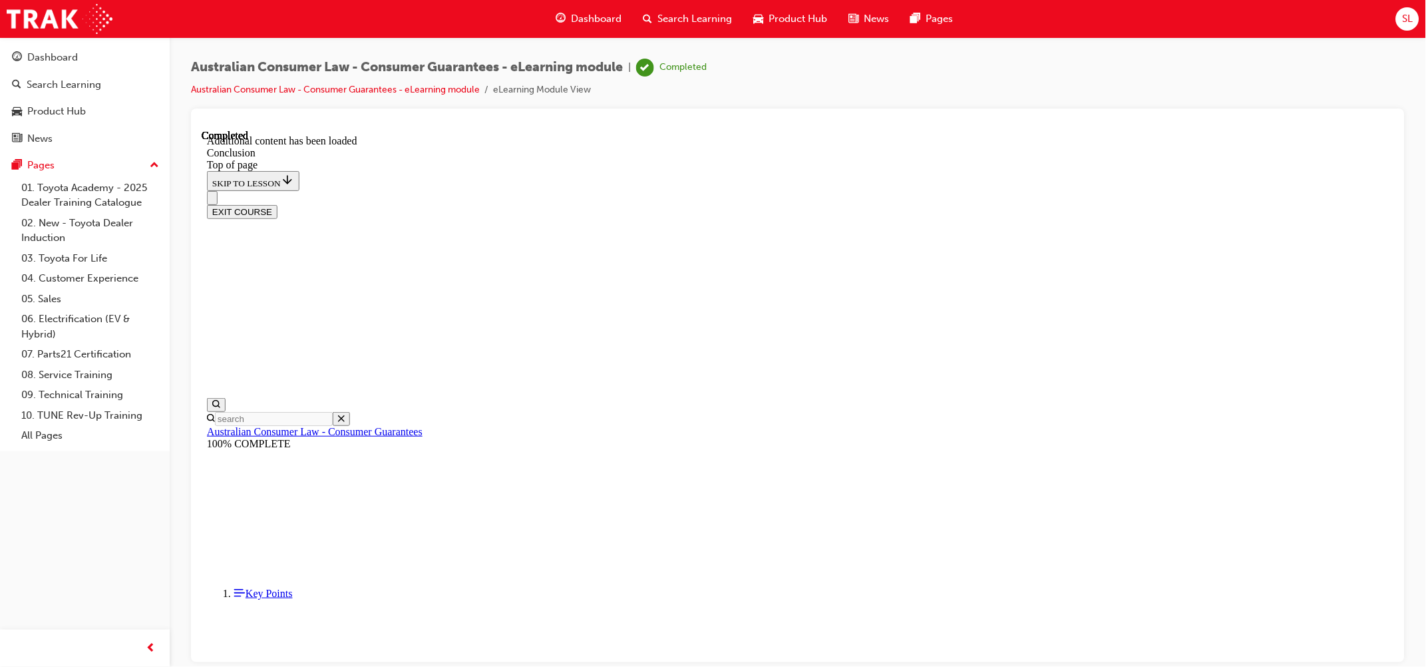
click at [277, 204] on button "EXIT COURSE" at bounding box center [241, 211] width 71 height 14
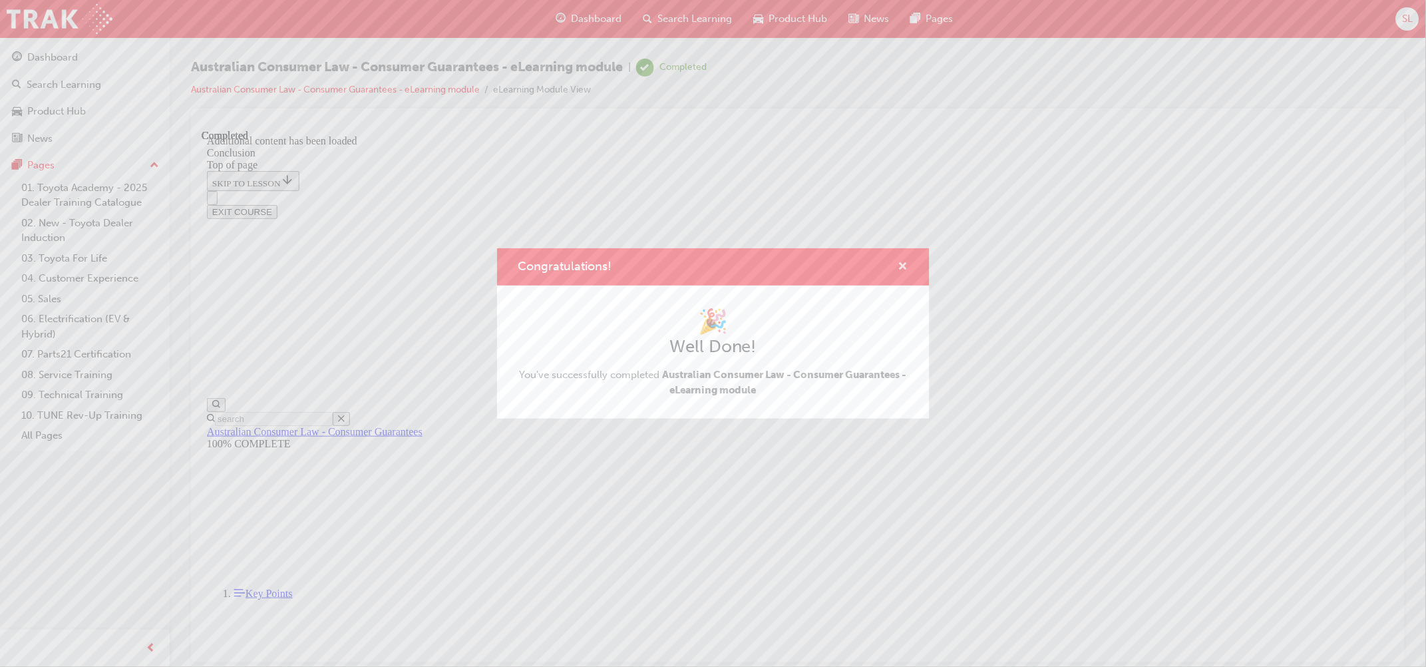
click at [904, 263] on span "cross-icon" at bounding box center [903, 267] width 10 height 12
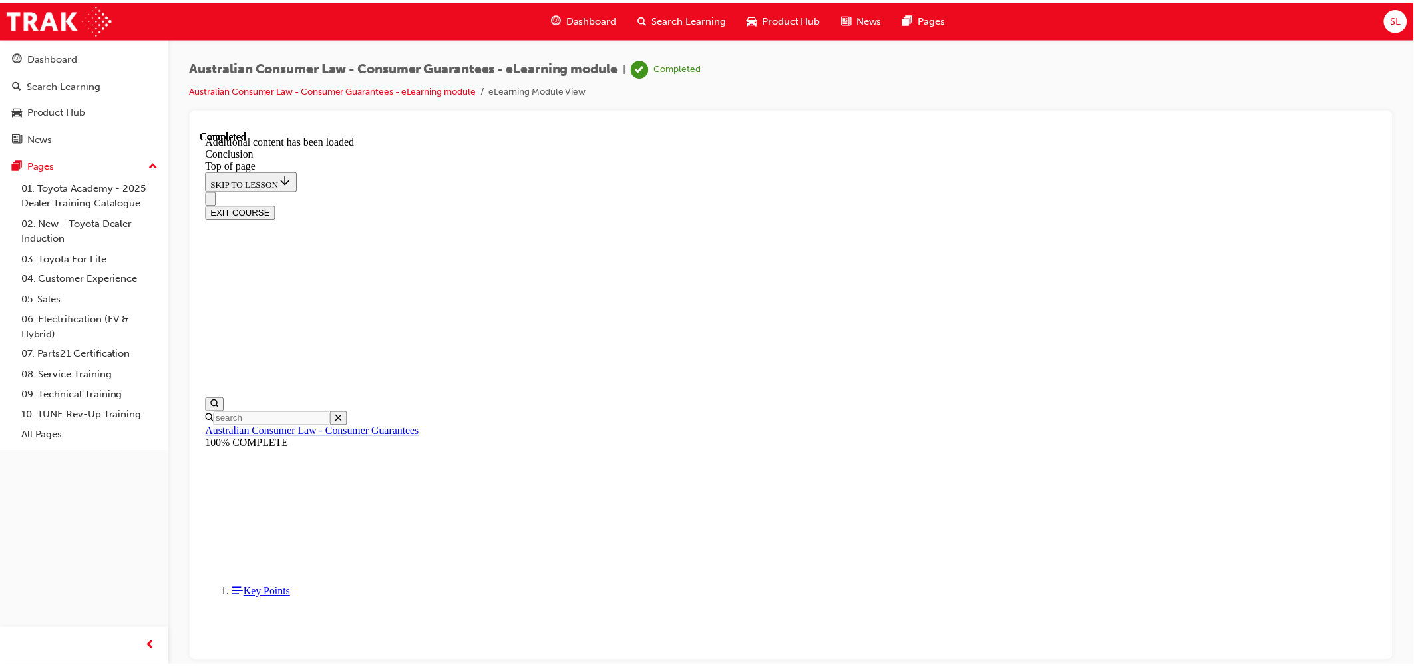
scroll to position [0, 0]
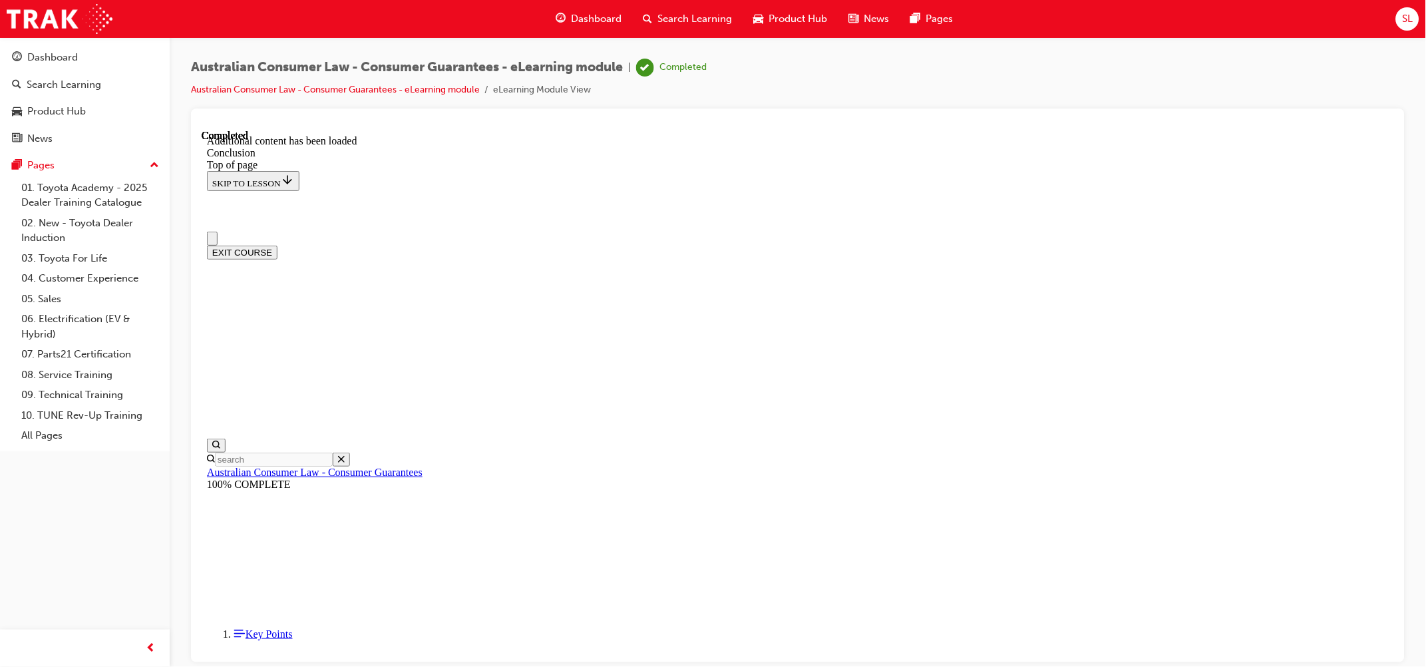
click at [669, 13] on span "Search Learning" at bounding box center [694, 18] width 75 height 15
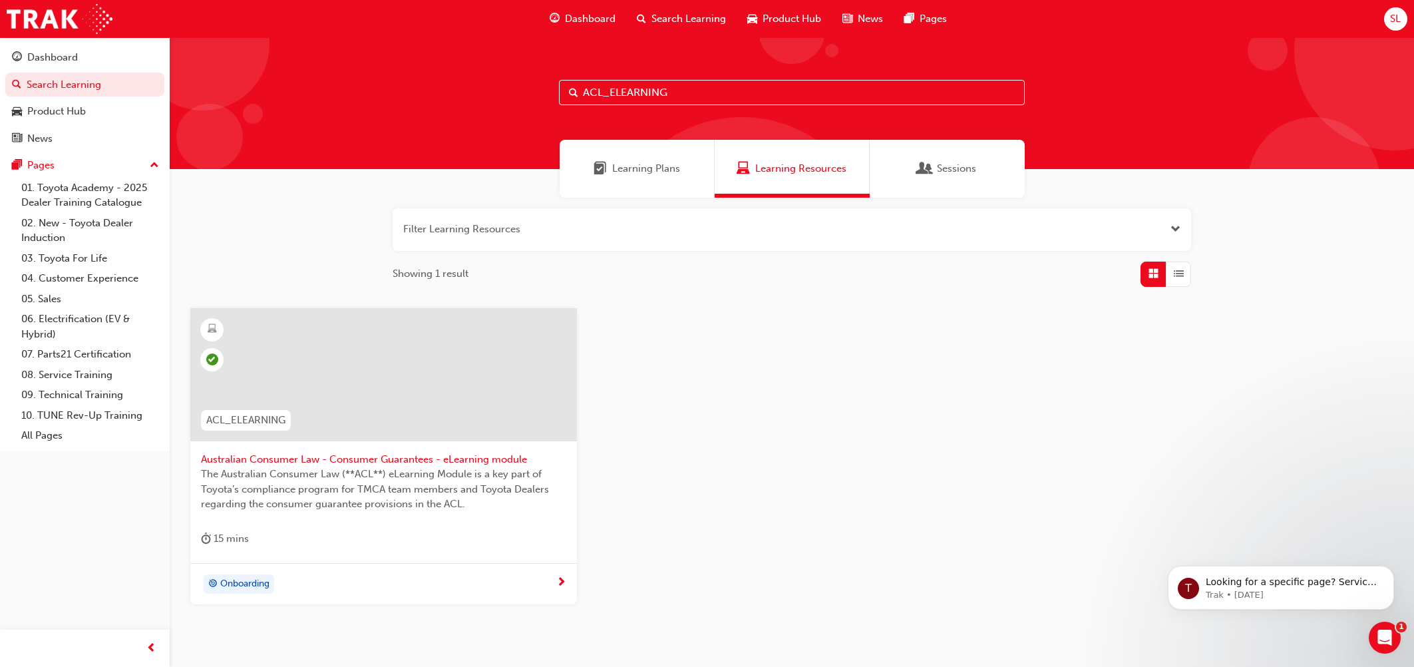
drag, startPoint x: 675, startPoint y: 94, endPoint x: 486, endPoint y: 96, distance: 188.3
click at [486, 96] on div "ACL_ELEARNING" at bounding box center [792, 103] width 1244 height 132
paste input "SERVICE"
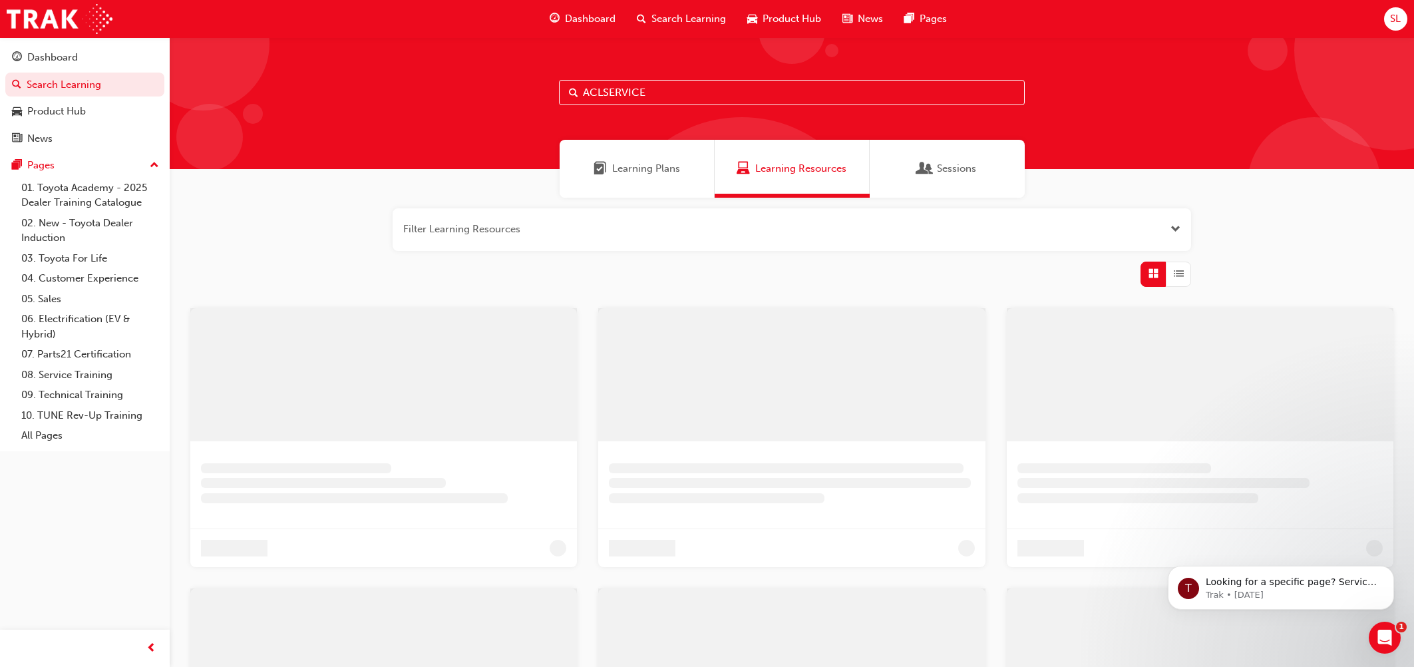
type input "ACLSERVICE"
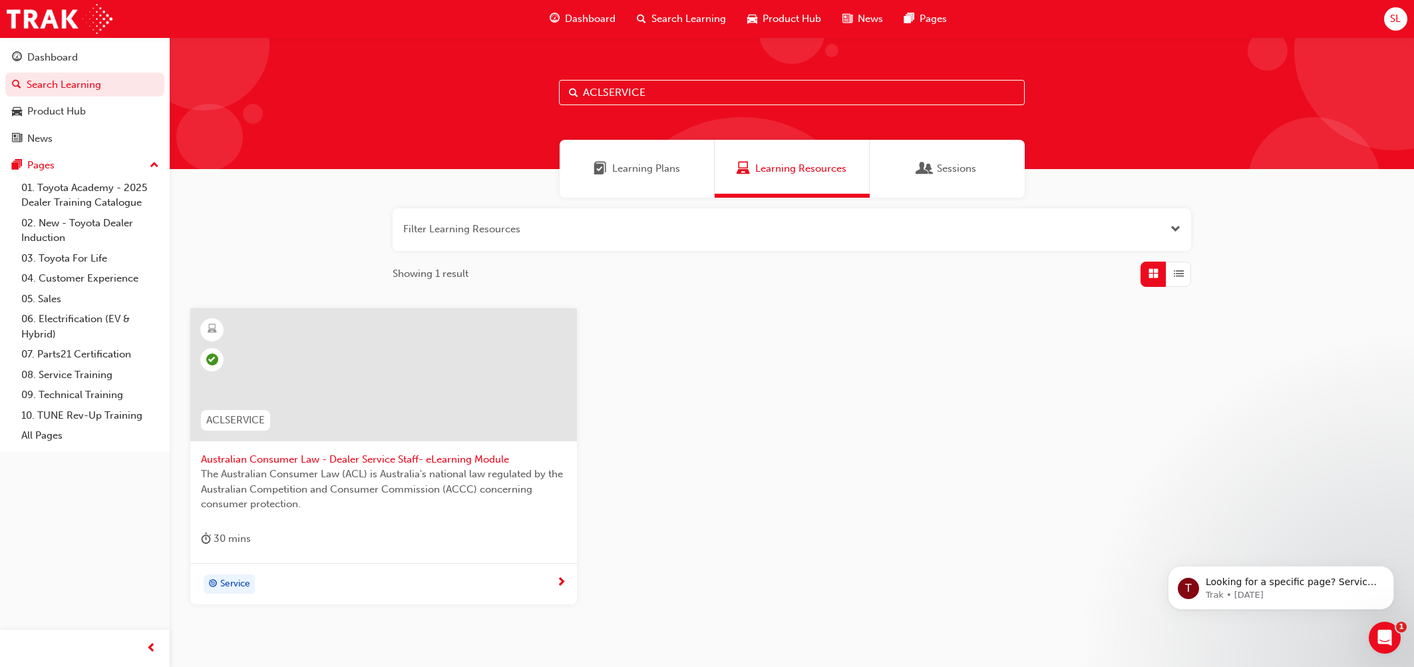
click at [417, 533] on div "Service" at bounding box center [378, 584] width 355 height 20
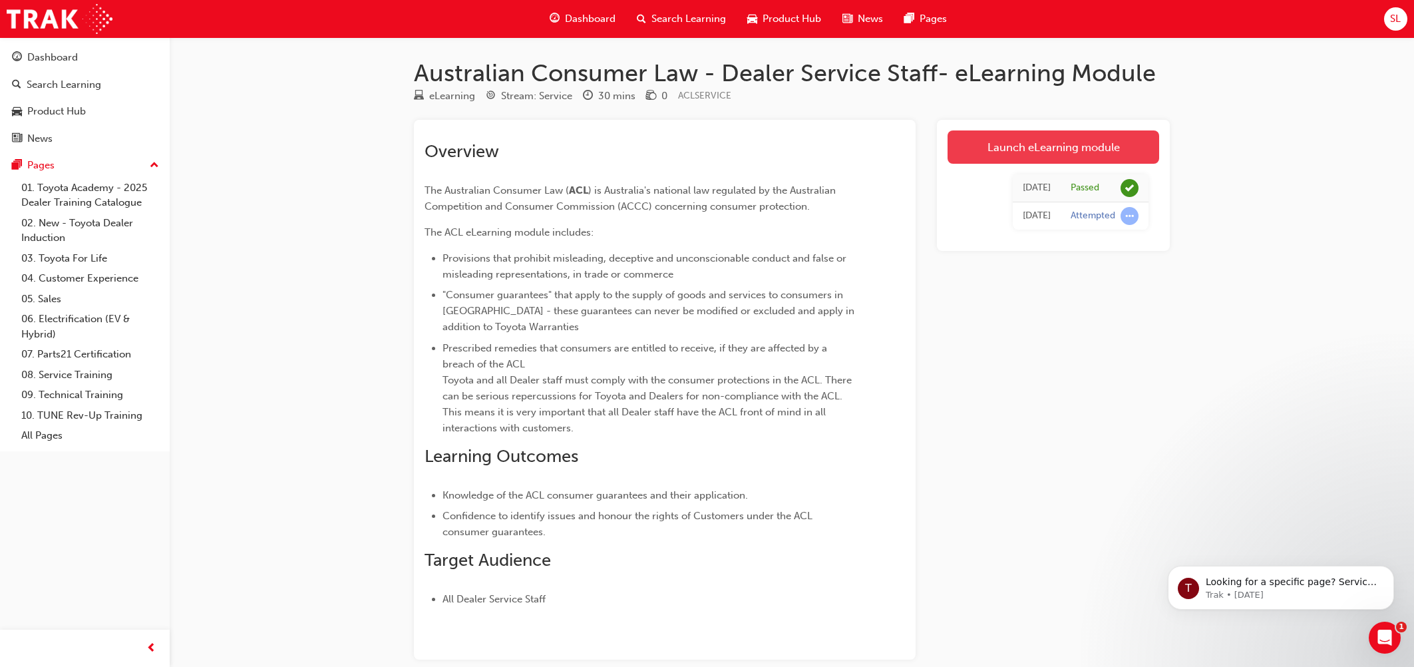
click at [1089, 148] on link "Launch eLearning module" at bounding box center [1053, 146] width 212 height 33
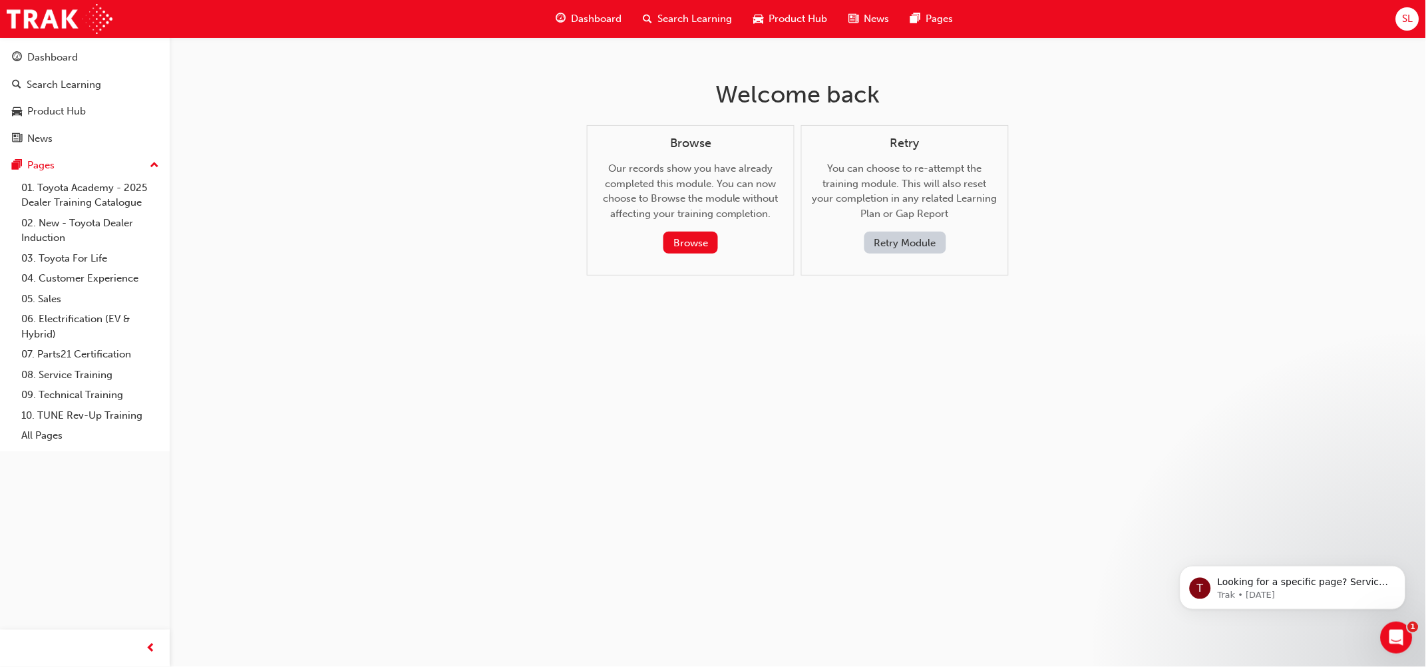
click at [879, 245] on button "Retry Module" at bounding box center [905, 243] width 82 height 22
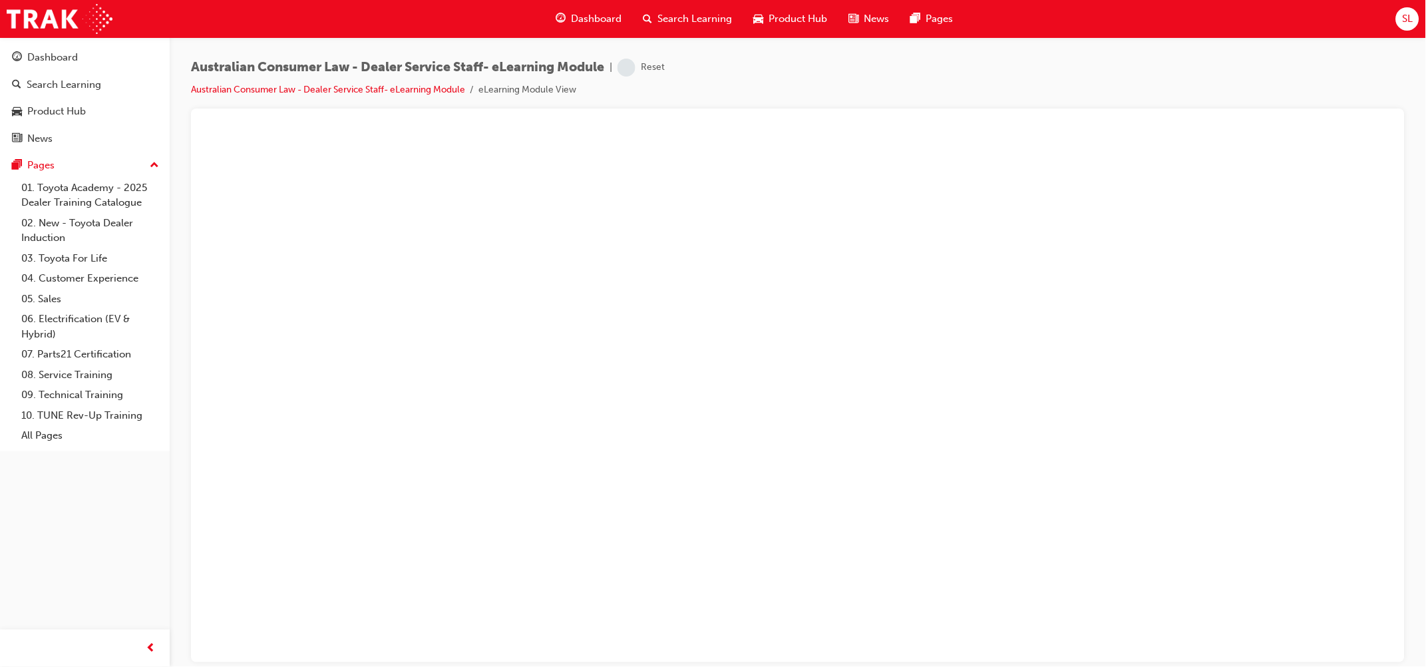
click at [677, 13] on span "Search Learning" at bounding box center [694, 18] width 75 height 15
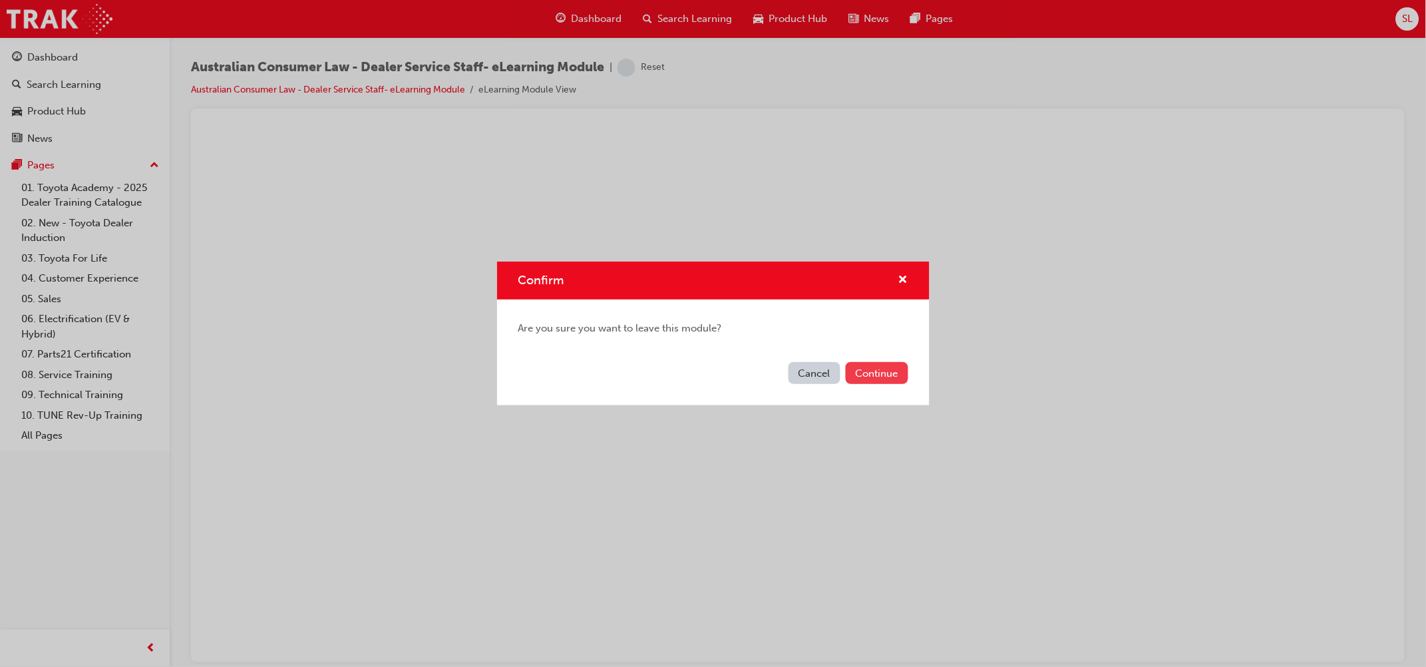
click at [873, 369] on button "Continue" at bounding box center [877, 373] width 63 height 22
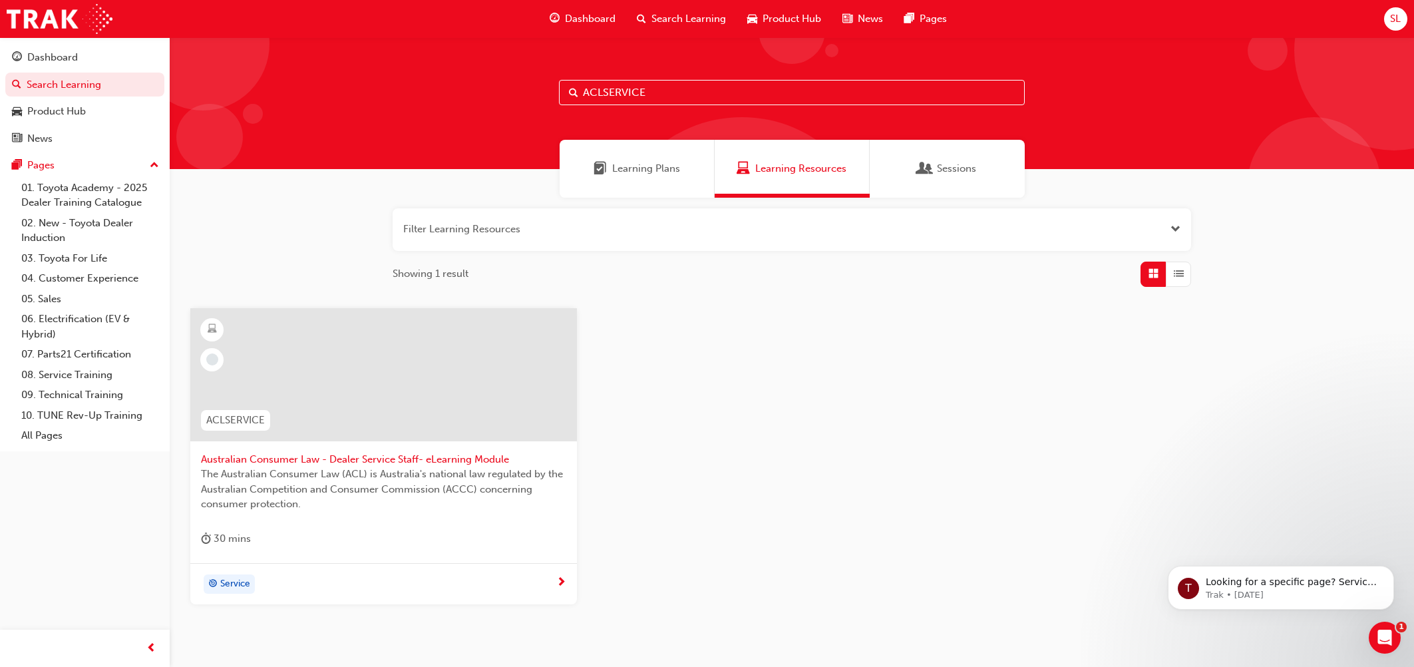
click at [770, 180] on div "Learning Resources" at bounding box center [792, 169] width 155 height 58
click at [214, 533] on span "target-icon" at bounding box center [212, 584] width 9 height 17
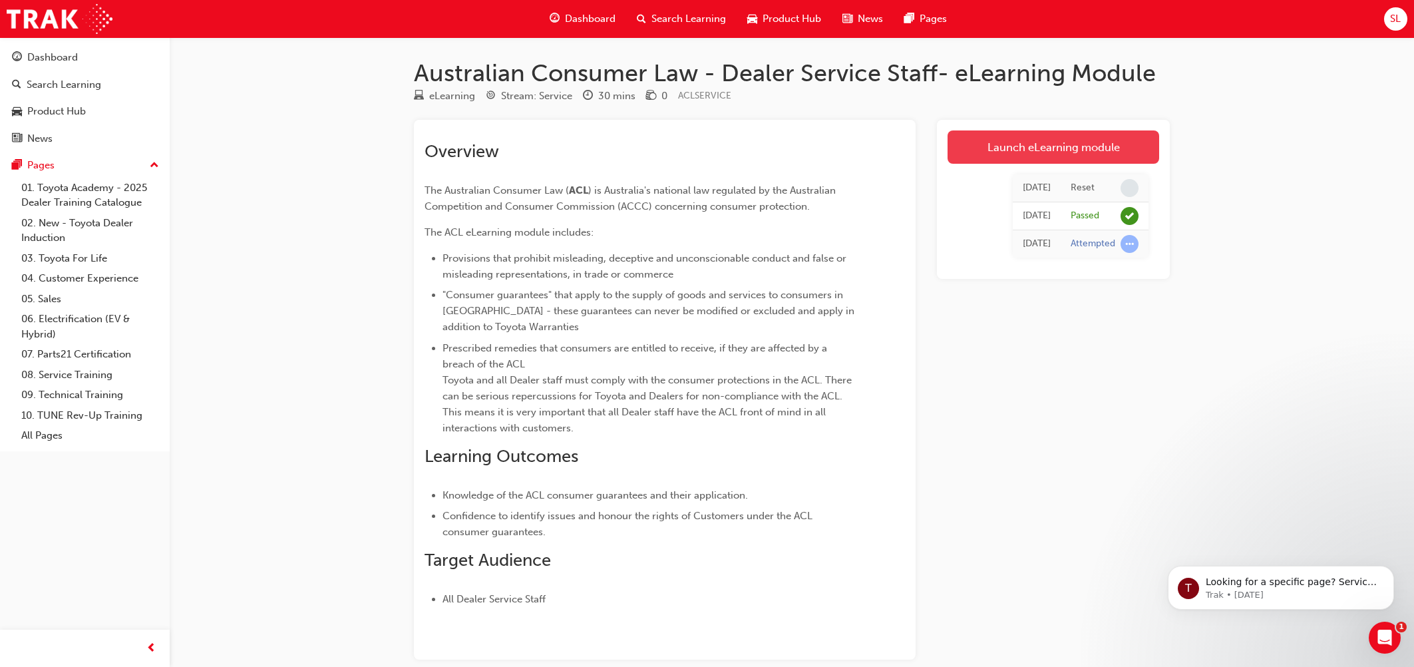
click at [1061, 146] on link "Launch eLearning module" at bounding box center [1053, 146] width 212 height 33
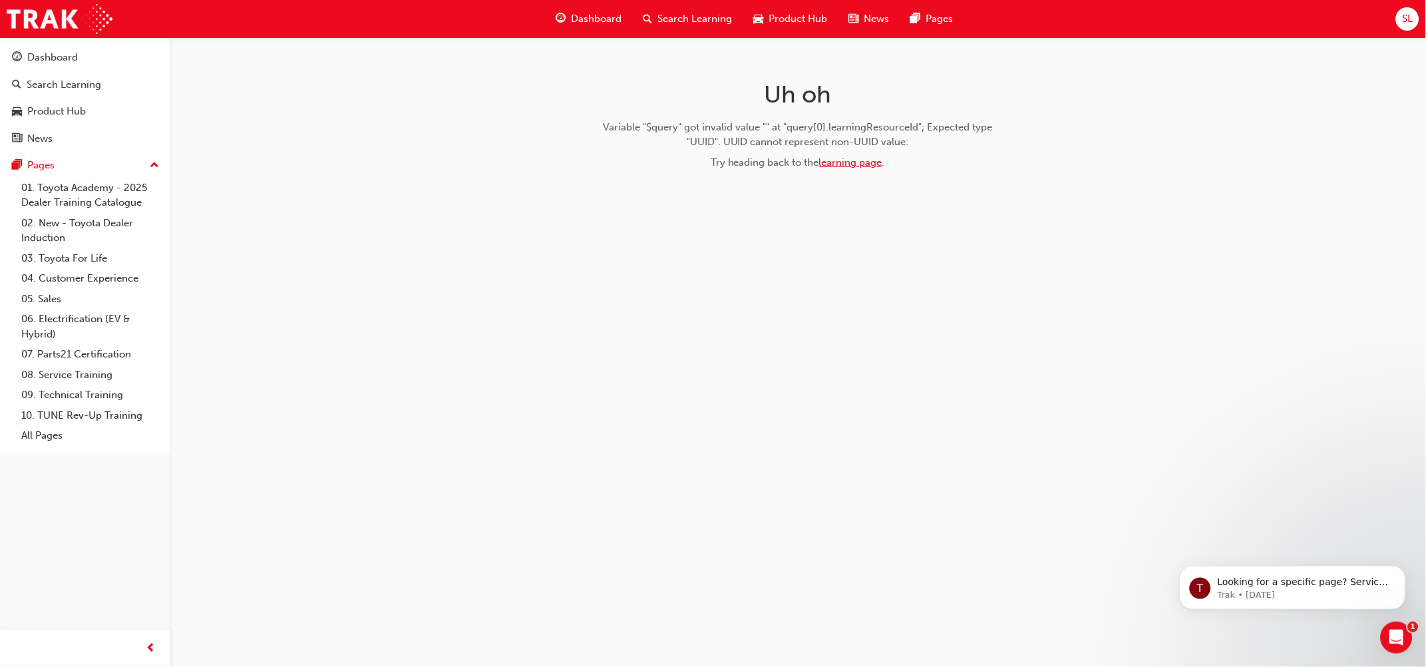
click at [862, 158] on link "learning page" at bounding box center [850, 162] width 63 height 12
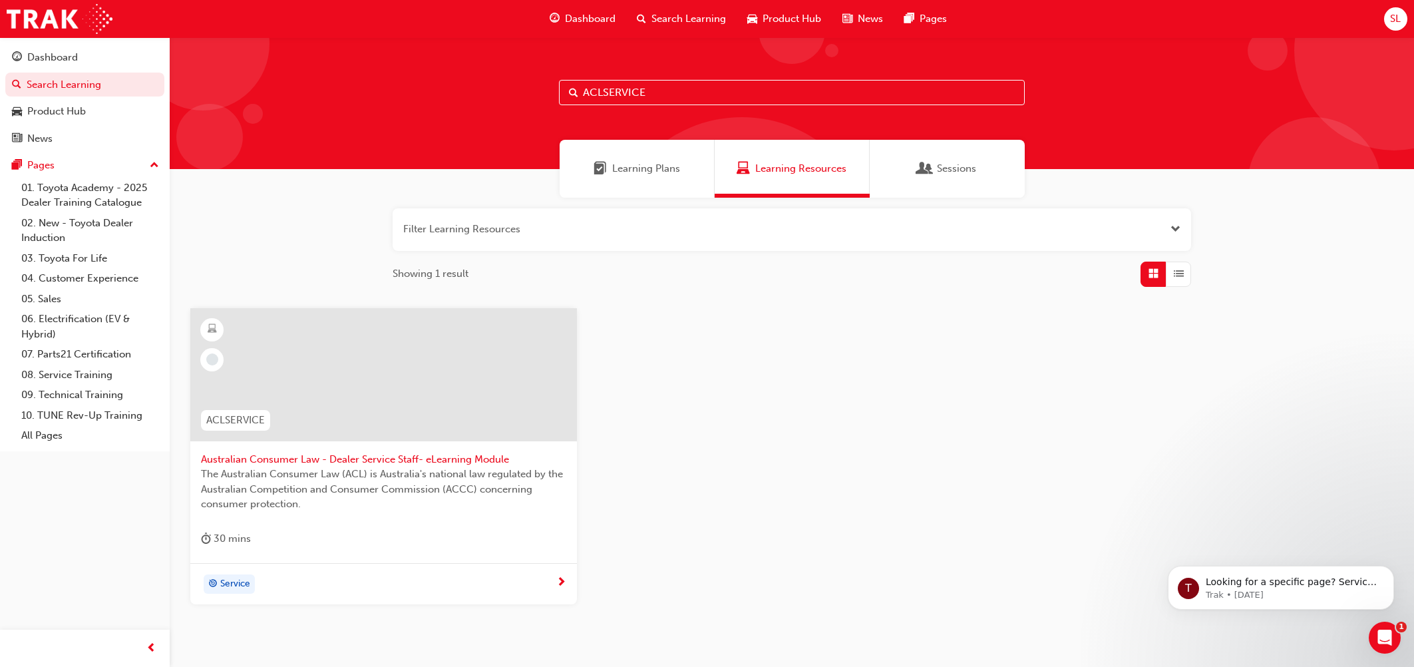
click at [517, 533] on div "Service" at bounding box center [383, 584] width 387 height 42
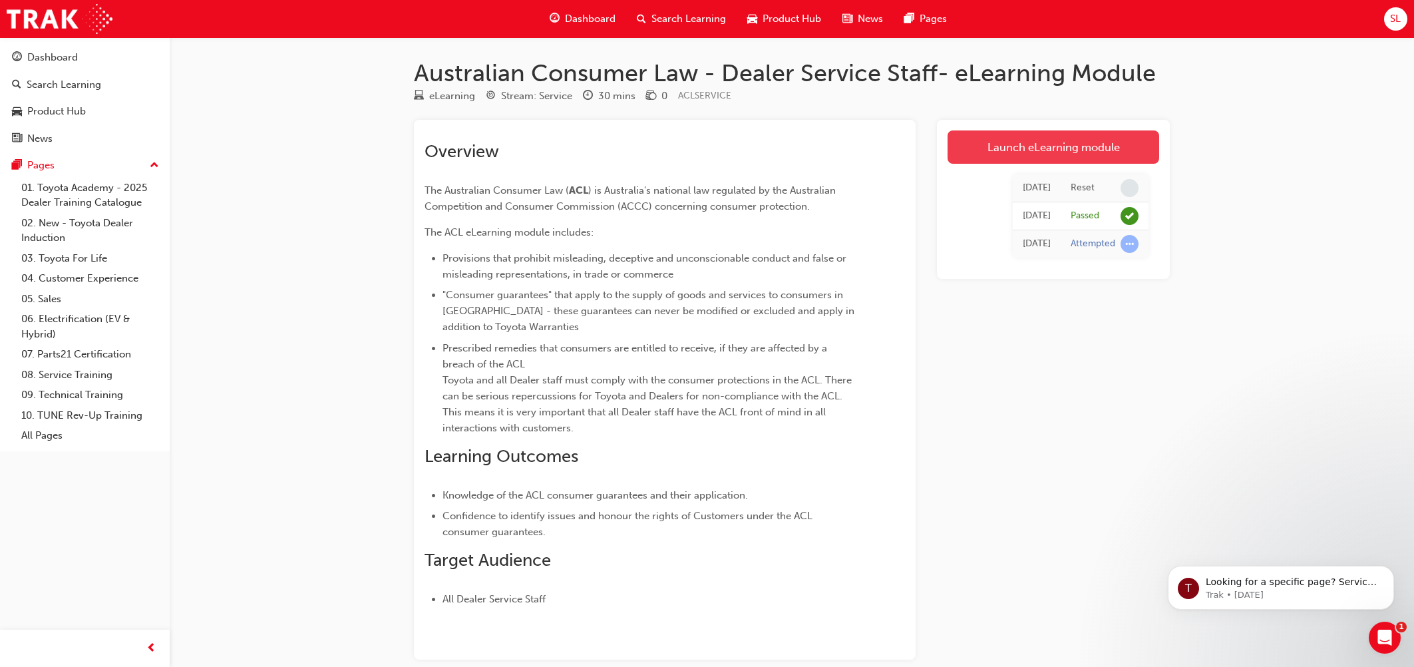
click at [997, 160] on link "Launch eLearning module" at bounding box center [1053, 146] width 212 height 33
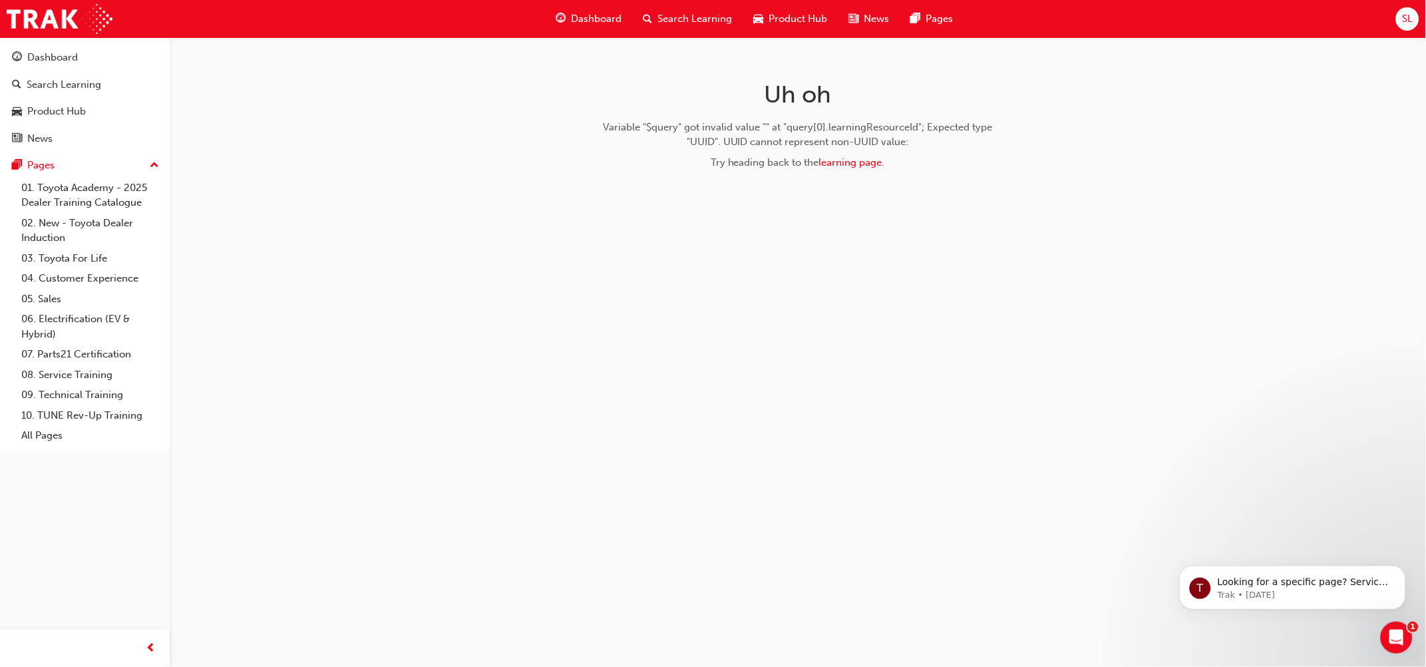
drag, startPoint x: 651, startPoint y: 204, endPoint x: 513, endPoint y: 238, distance: 142.5
click at [513, 238] on div "Uh oh Variable "$query" got invalid value "" at "query[0].learningResourceId"; …" at bounding box center [713, 333] width 1426 height 667
click at [67, 202] on link "01. Toyota Academy - 2025 Dealer Training Catalogue" at bounding box center [90, 195] width 148 height 35
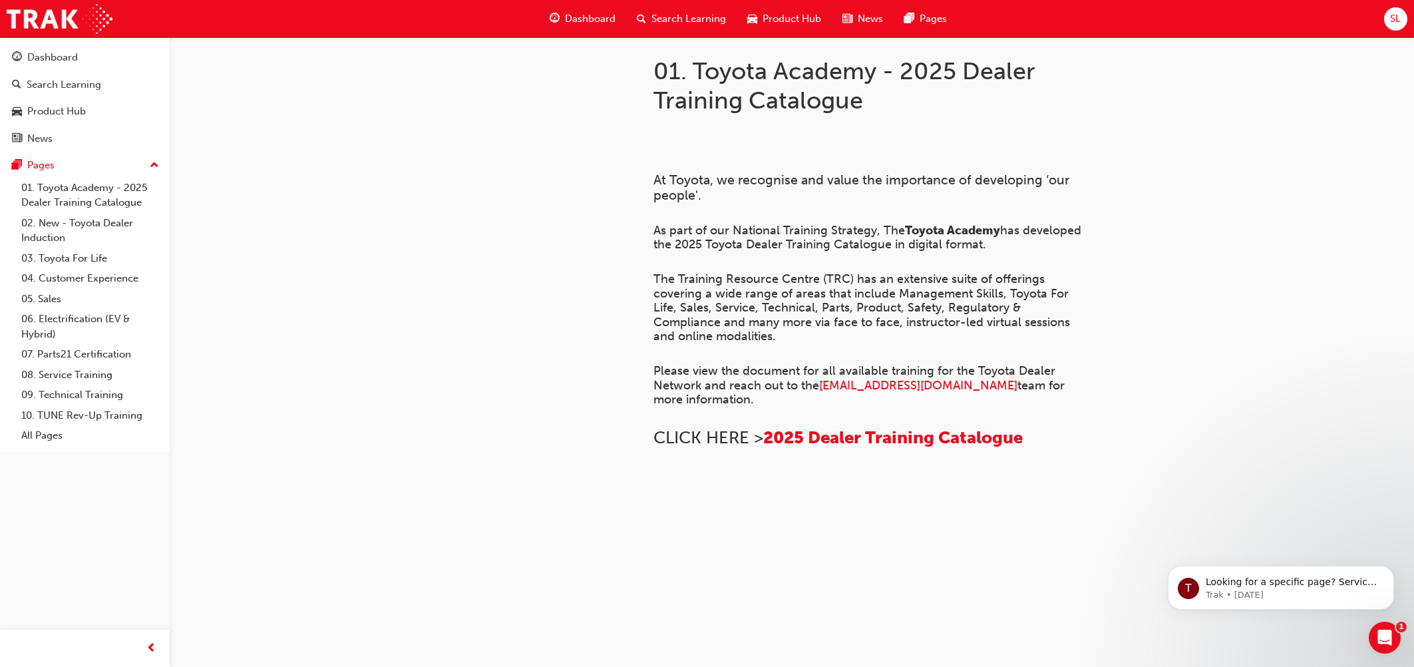
scroll to position [9, 0]
click at [57, 229] on link "02. New - Toyota Dealer Induction" at bounding box center [90, 230] width 148 height 35
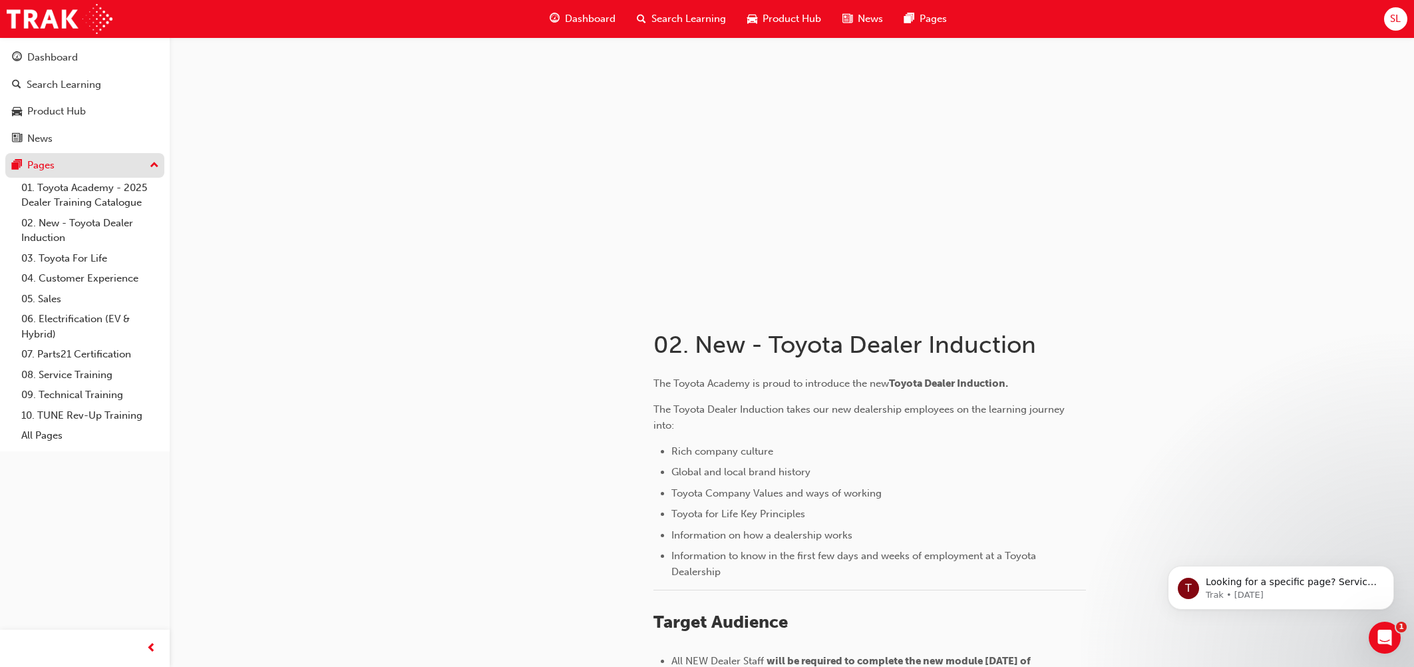
click at [46, 155] on button "Pages" at bounding box center [84, 165] width 159 height 25
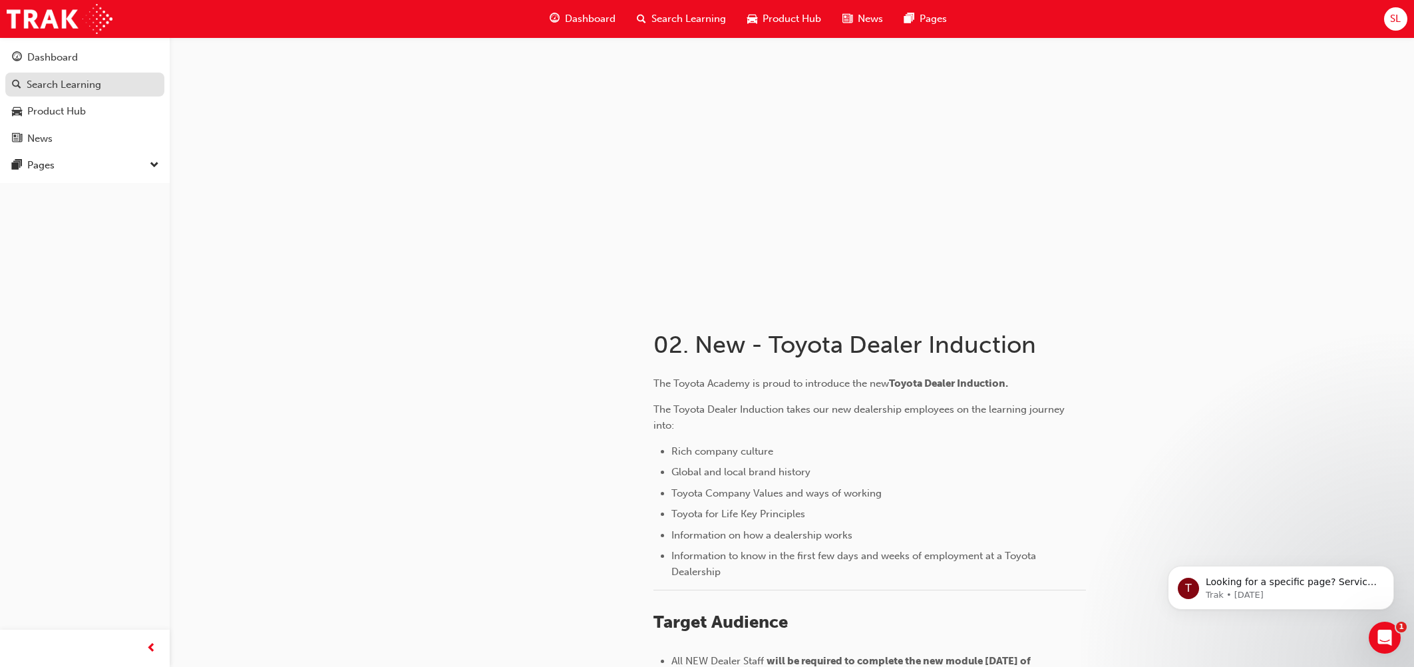
click at [41, 88] on div "Search Learning" at bounding box center [64, 84] width 75 height 15
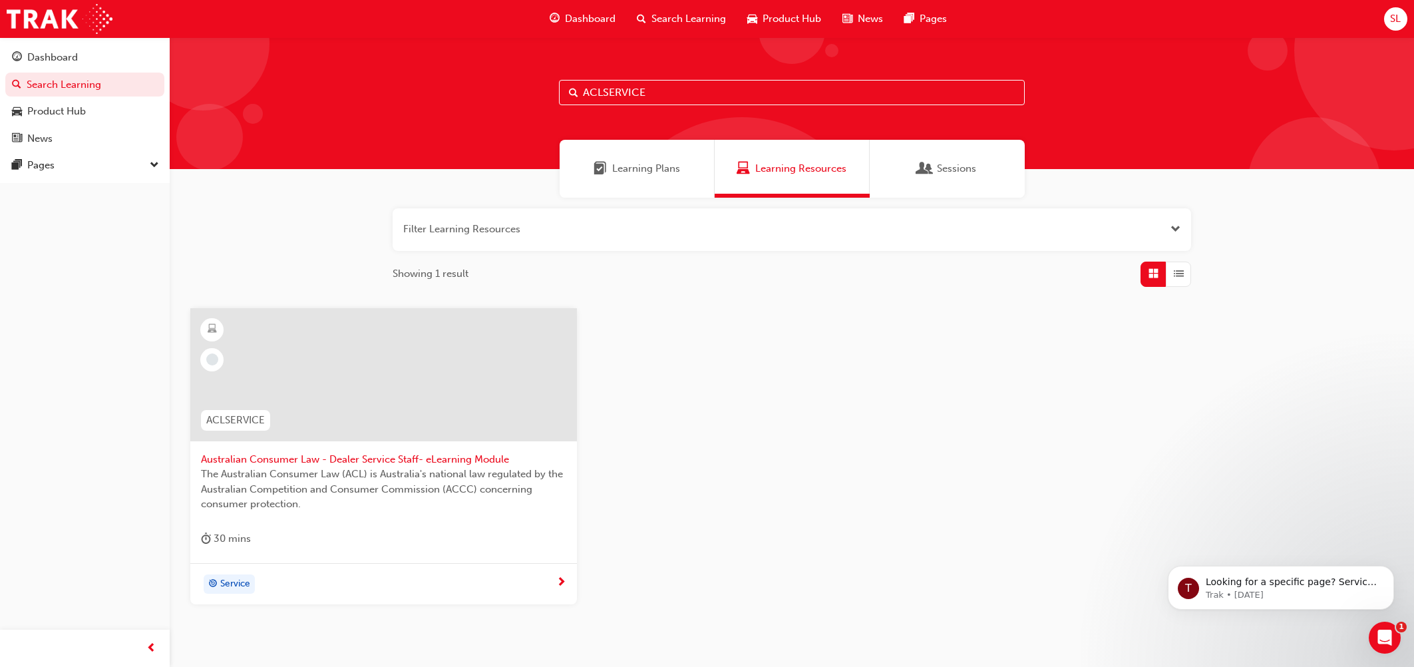
click at [450, 533] on div "Service" at bounding box center [383, 584] width 387 height 42
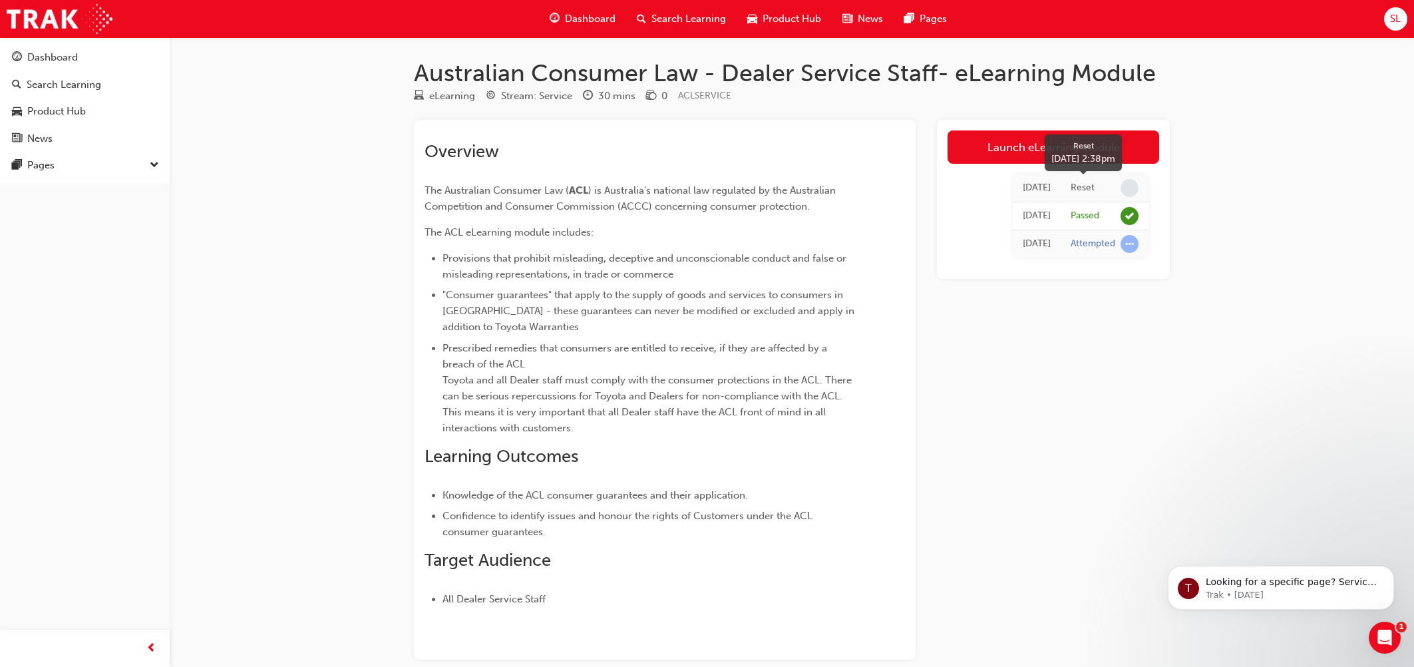
click at [1075, 186] on div "Reset" at bounding box center [1083, 188] width 24 height 13
click at [1007, 148] on link "Launch eLearning module" at bounding box center [1053, 146] width 212 height 33
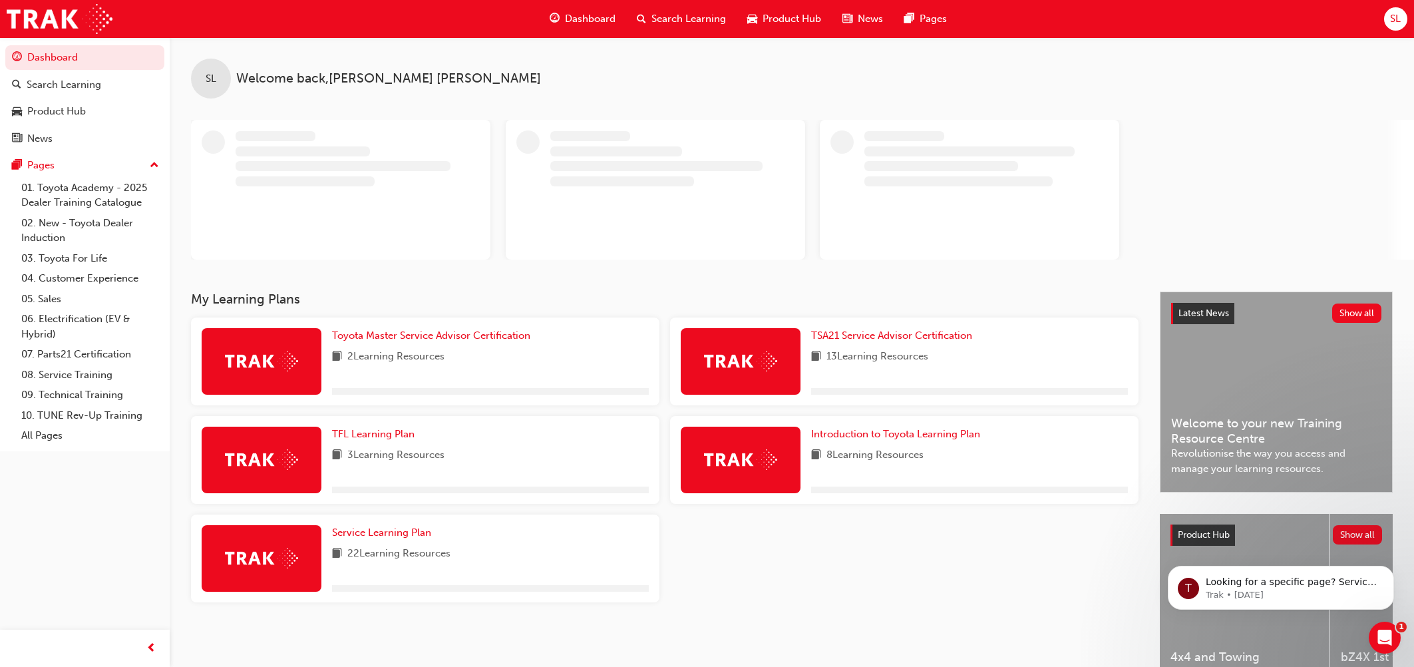
click at [1394, 25] on span "SL" at bounding box center [1395, 18] width 11 height 15
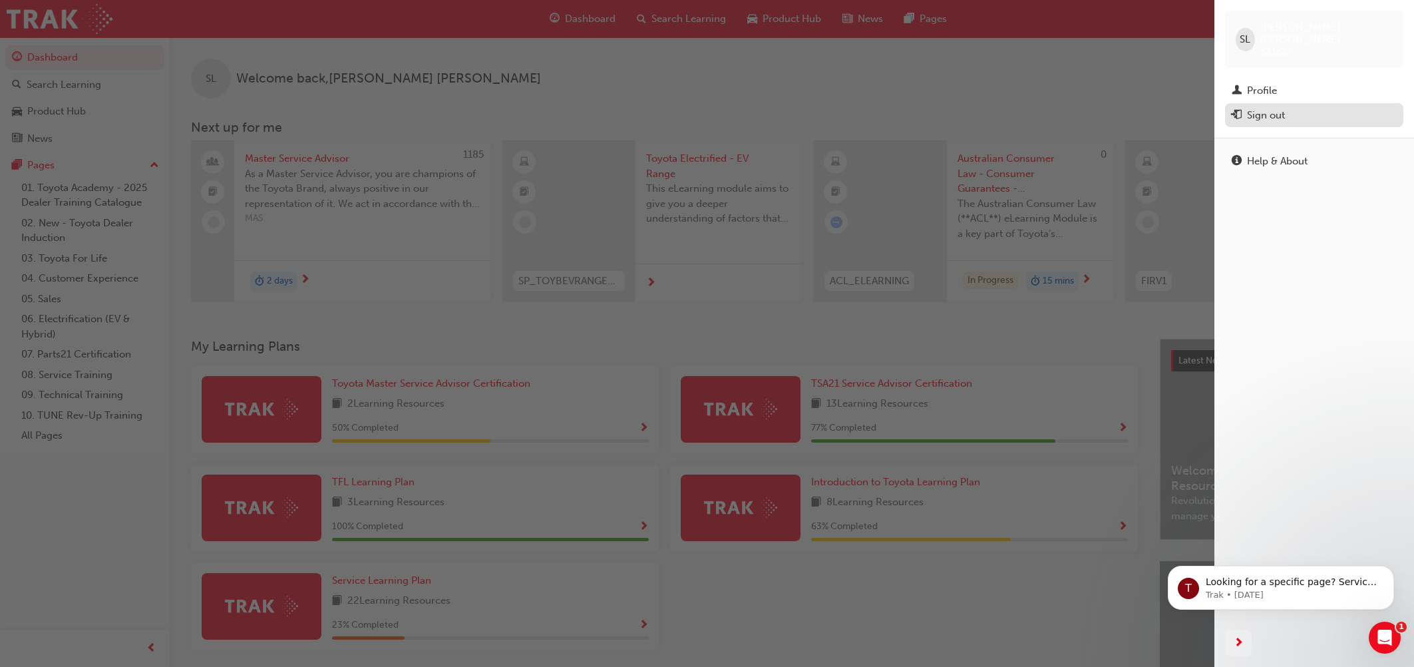
click at [1272, 108] on div "Sign out" at bounding box center [1266, 115] width 38 height 15
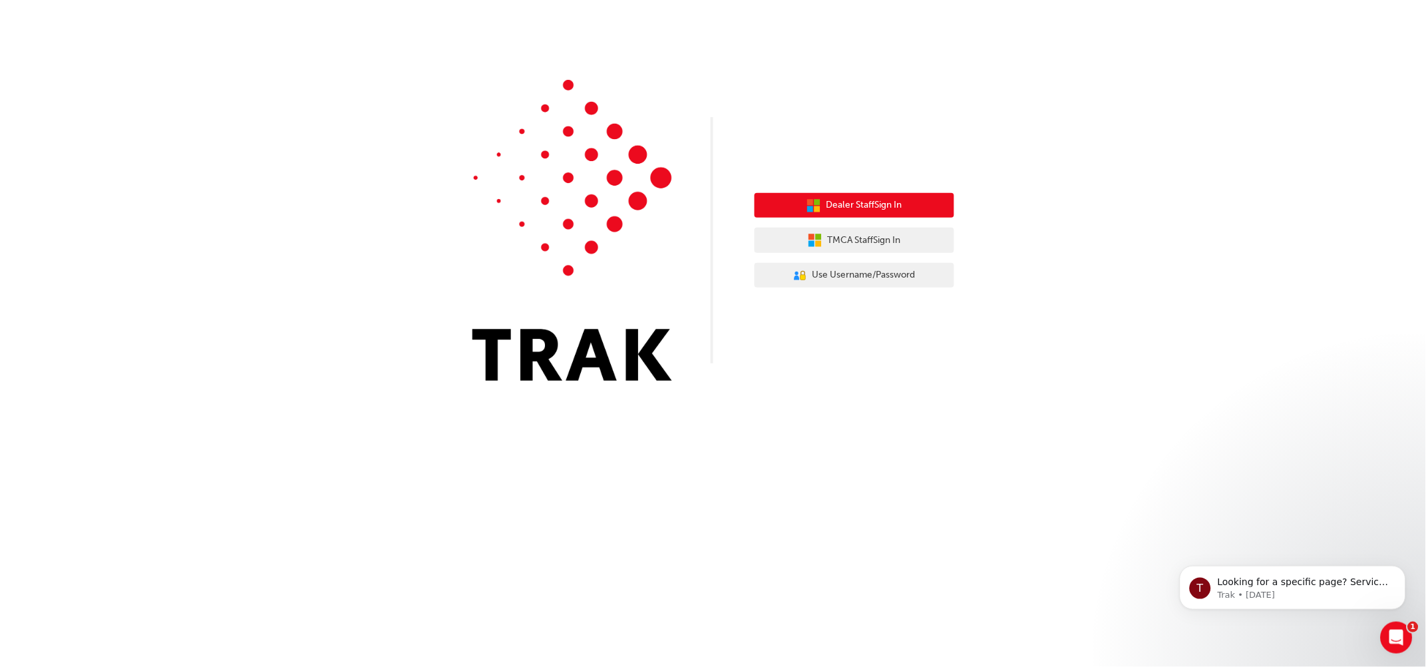
click at [814, 206] on icon "button" at bounding box center [817, 209] width 6 height 6
click at [816, 208] on icon "button" at bounding box center [817, 209] width 6 height 6
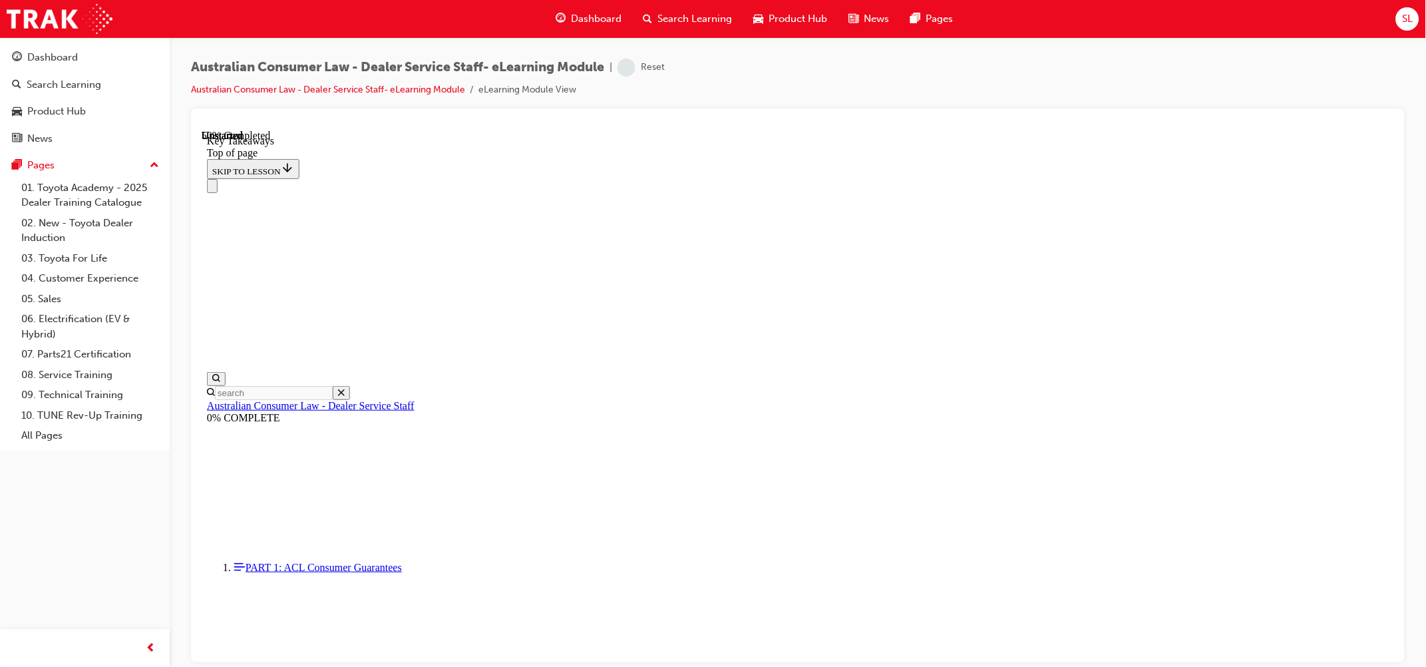
scroll to position [41, 0]
click at [665, 17] on span "Search Learning" at bounding box center [694, 18] width 75 height 15
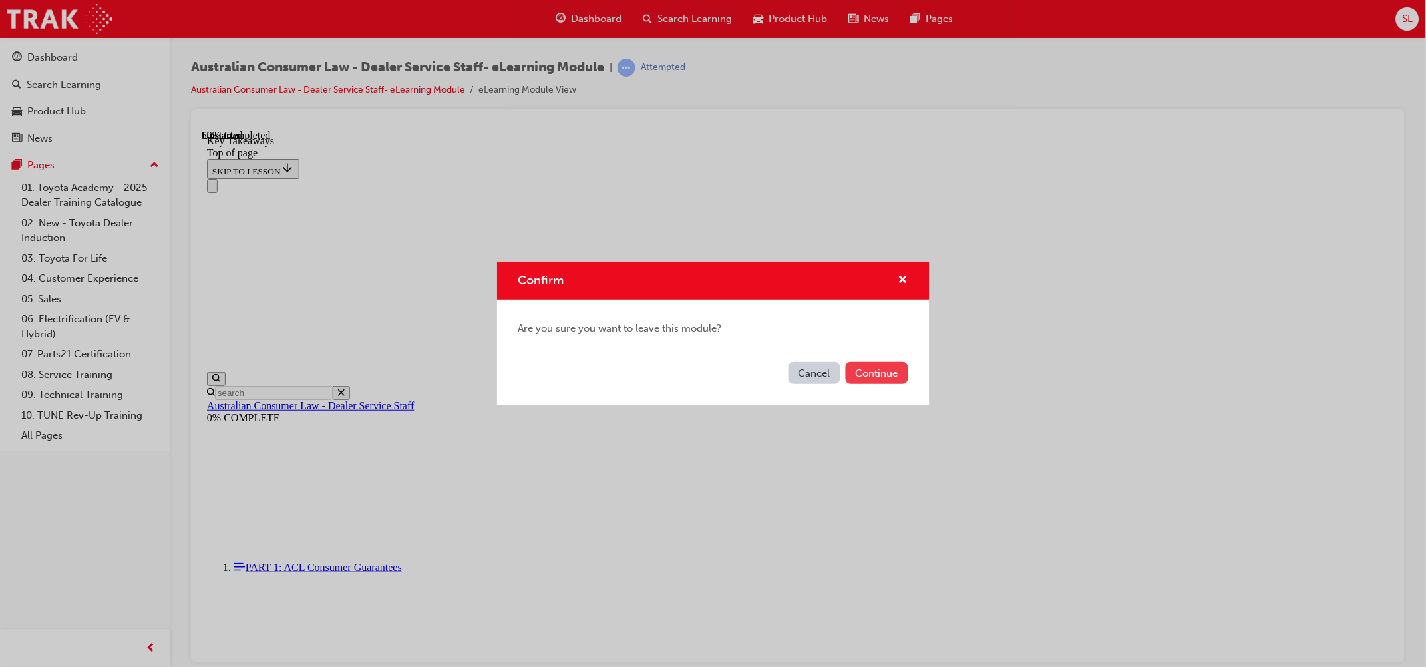
click at [873, 373] on button "Continue" at bounding box center [877, 373] width 63 height 22
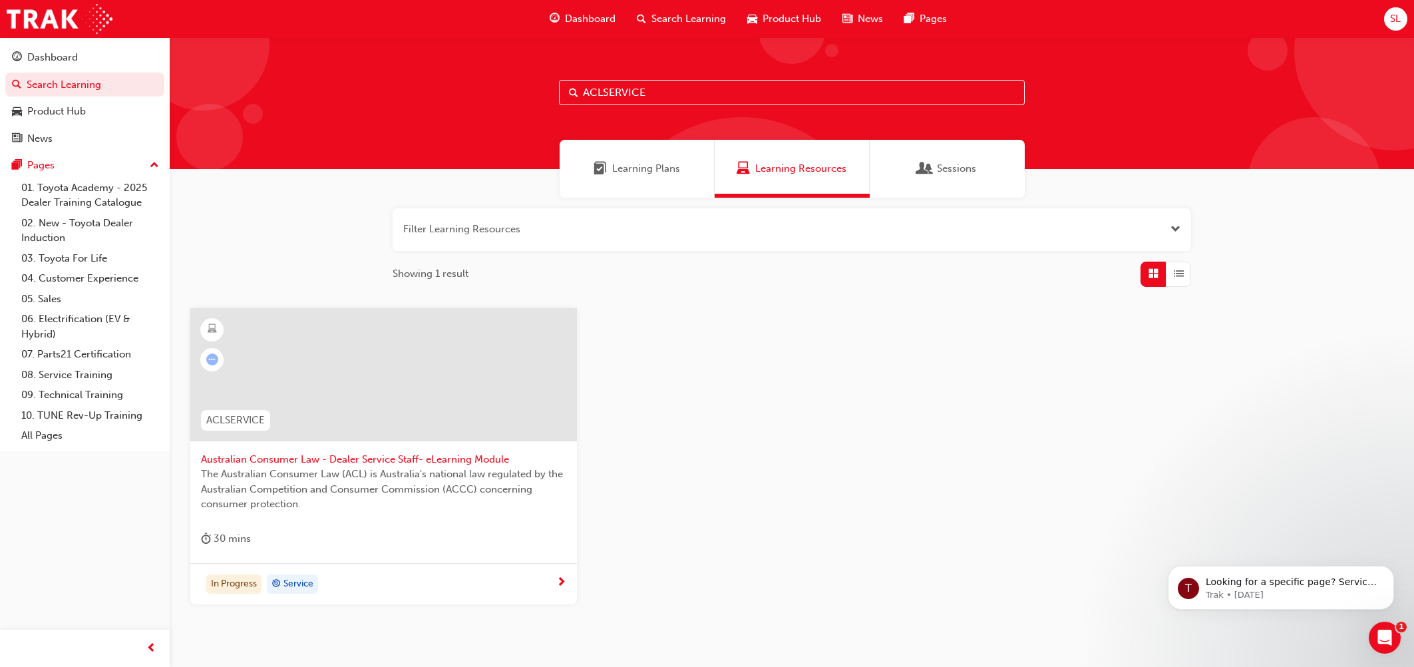
click at [679, 94] on input "ACLSERVICE" at bounding box center [792, 92] width 466 height 25
click at [355, 593] on div "In Progress Service" at bounding box center [378, 584] width 355 height 20
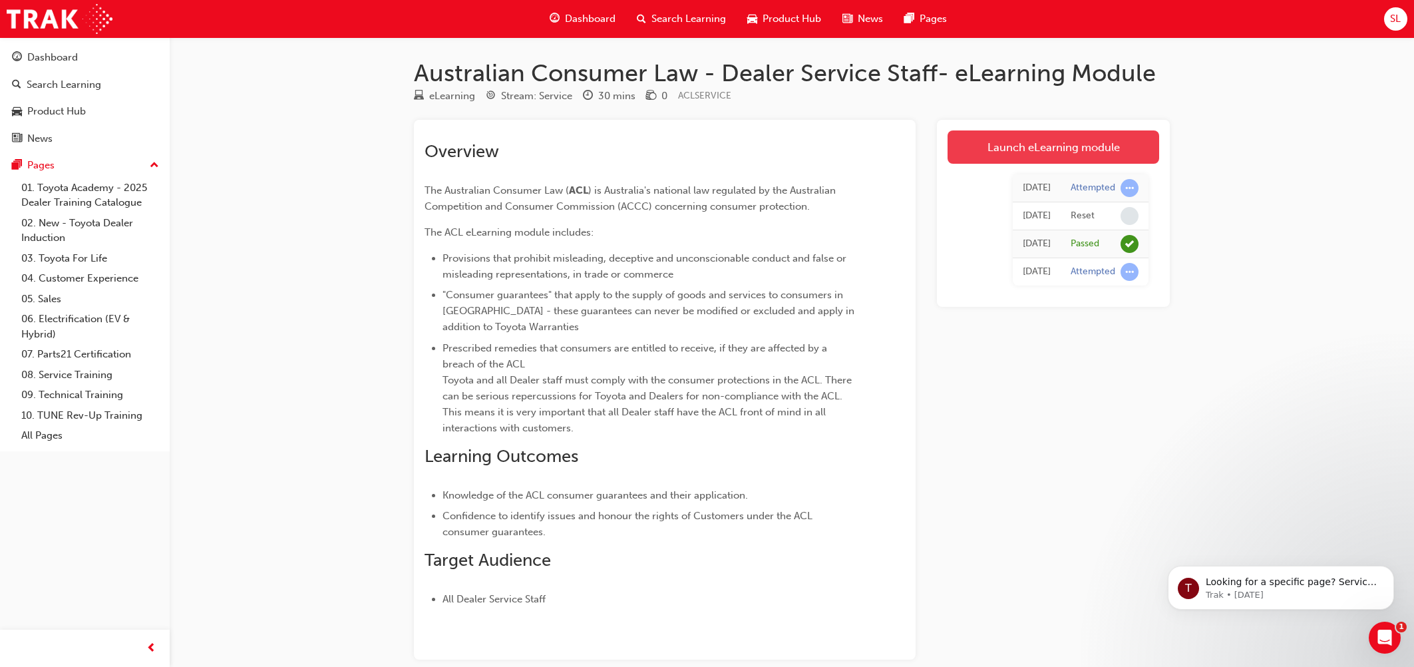
click at [1057, 148] on link "Launch eLearning module" at bounding box center [1053, 146] width 212 height 33
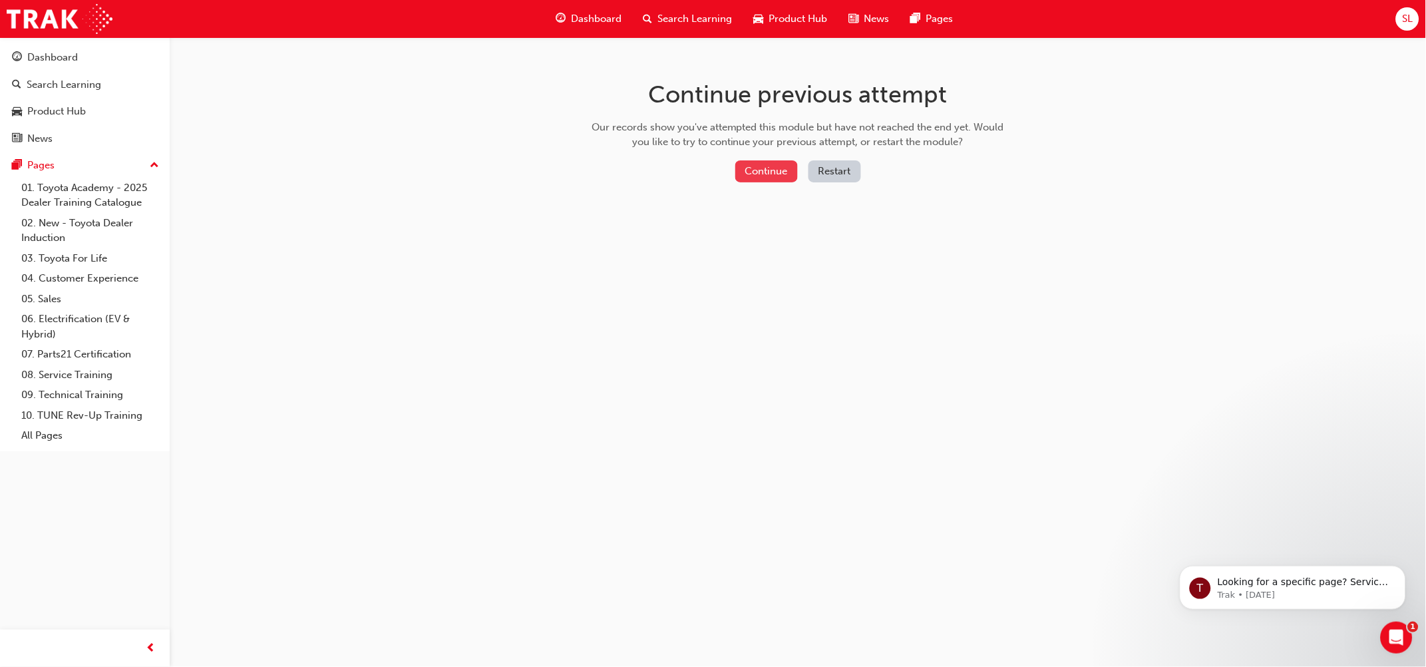
click at [778, 172] on button "Continue" at bounding box center [766, 171] width 63 height 22
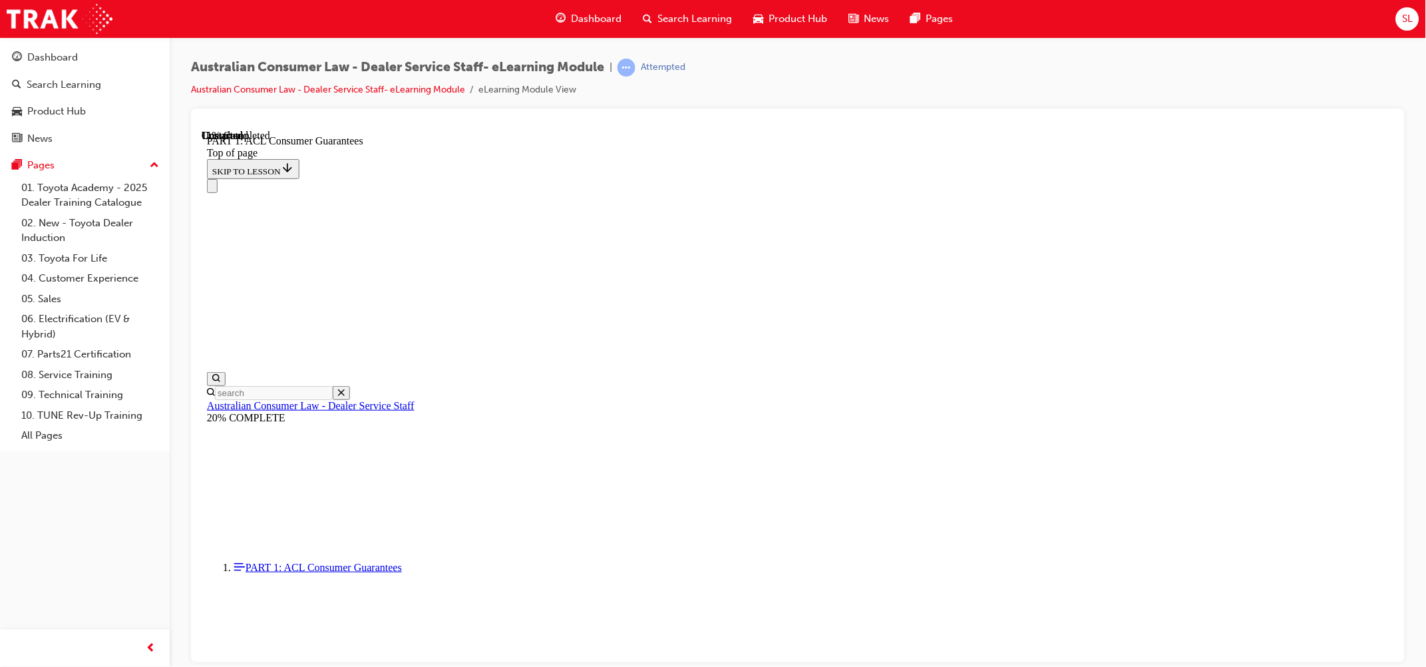
scroll to position [2152, 0]
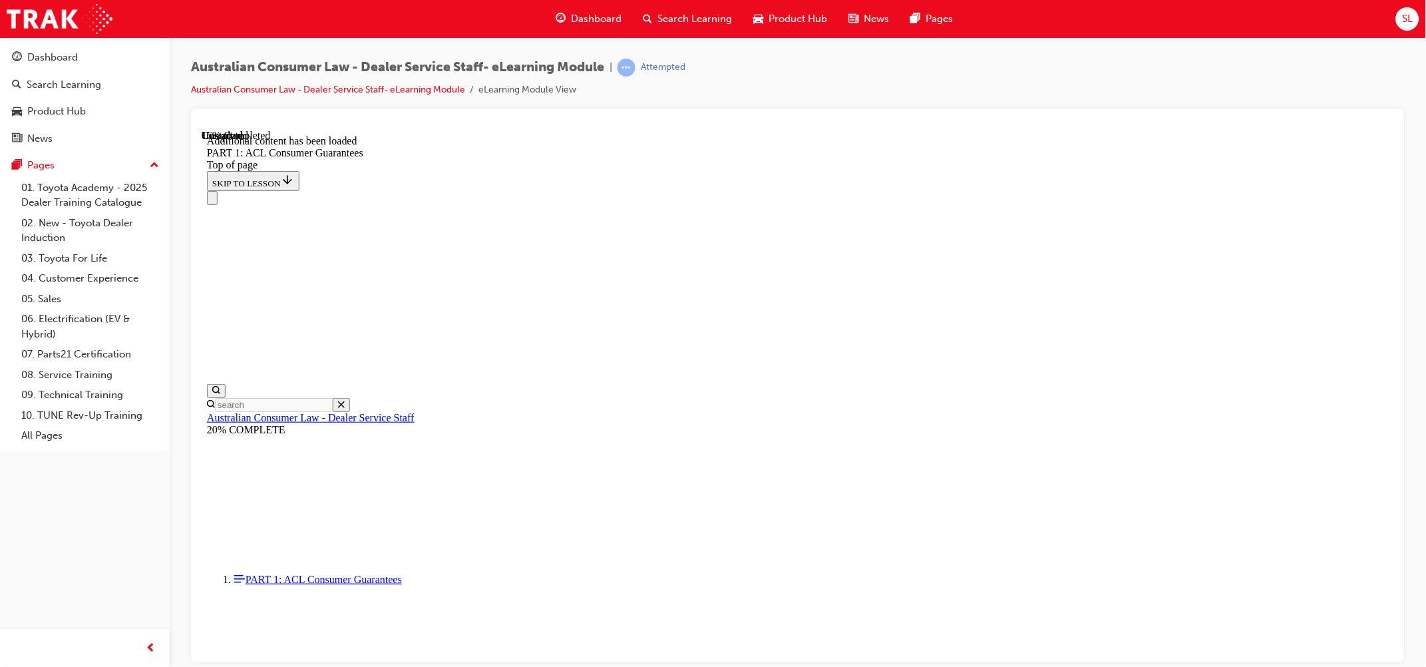
scroll to position [2511, 0]
